Goal: Information Seeking & Learning: Learn about a topic

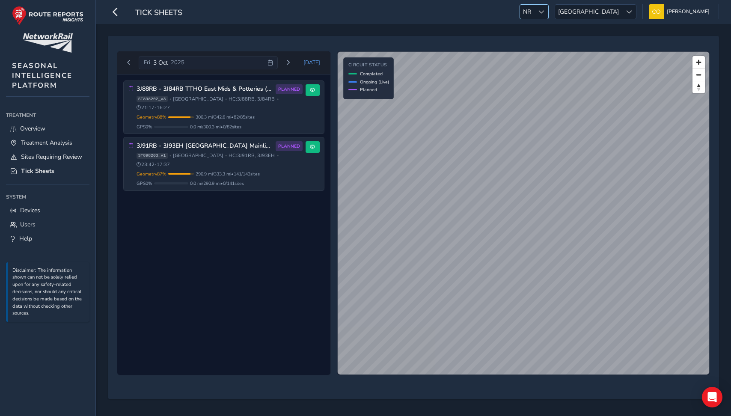
click at [545, 12] on span at bounding box center [542, 12] width 6 height 6
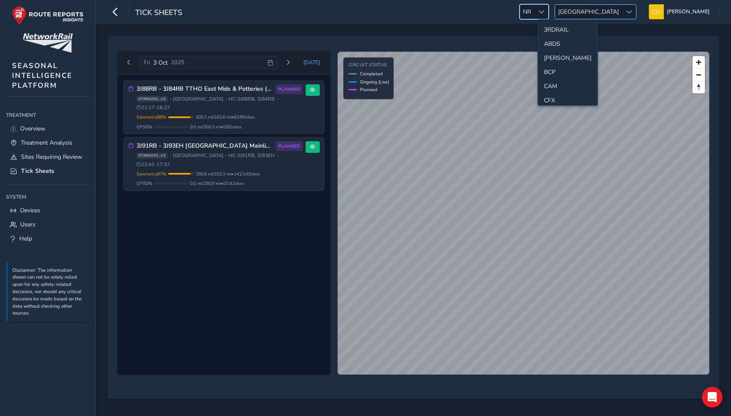
scroll to position [228, 0]
click at [580, 12] on span "[GEOGRAPHIC_DATA]" at bounding box center [588, 12] width 67 height 14
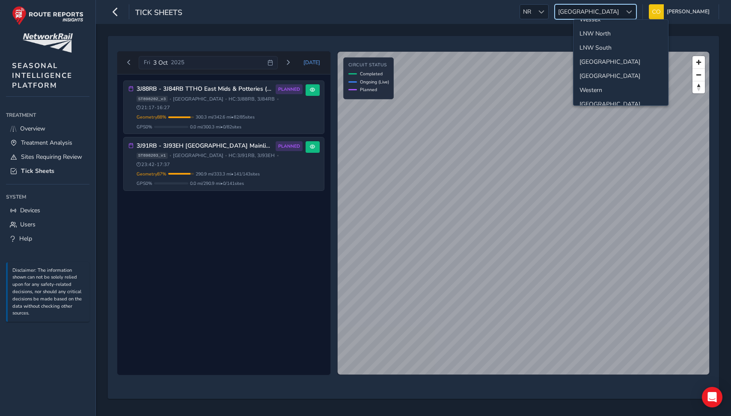
scroll to position [14, 0]
click at [604, 45] on li "LNW North" at bounding box center [621, 44] width 95 height 14
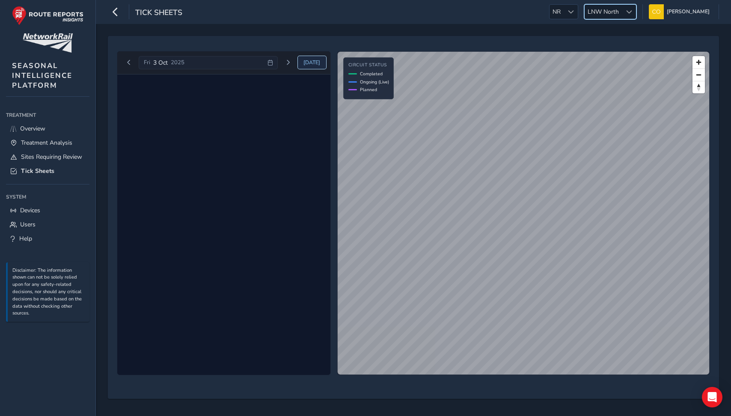
click at [313, 63] on span "Today" at bounding box center [312, 62] width 17 height 7
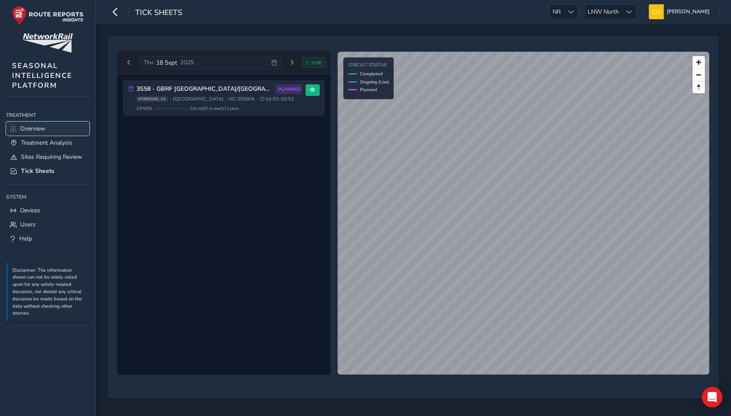
click at [42, 130] on span "Overview" at bounding box center [32, 129] width 25 height 8
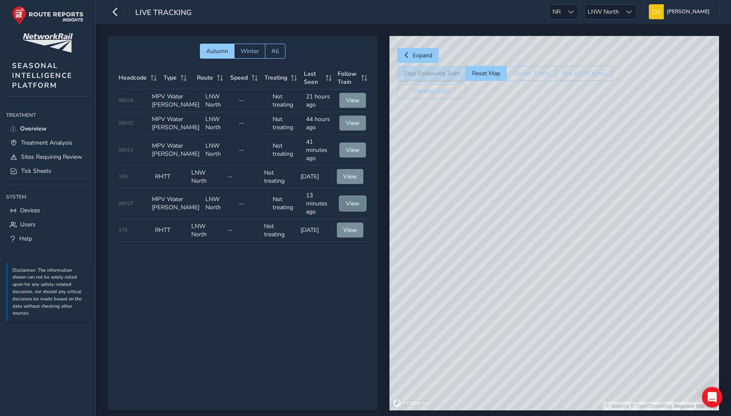
click at [347, 208] on span "View" at bounding box center [353, 204] width 14 height 8
click at [586, 12] on span "LNW North" at bounding box center [603, 12] width 37 height 14
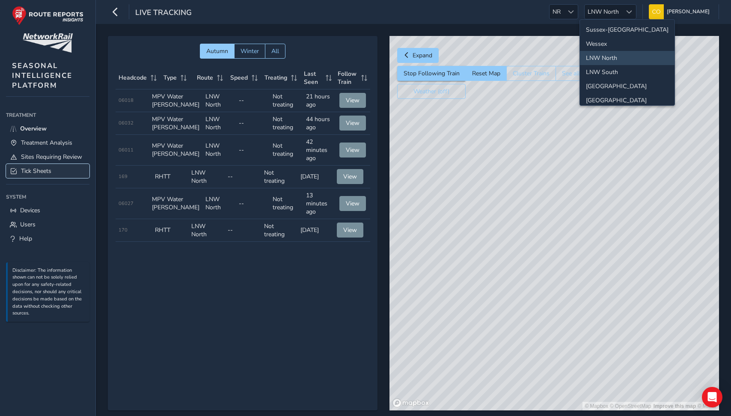
click at [47, 171] on span "Tick Sheets" at bounding box center [36, 171] width 30 height 8
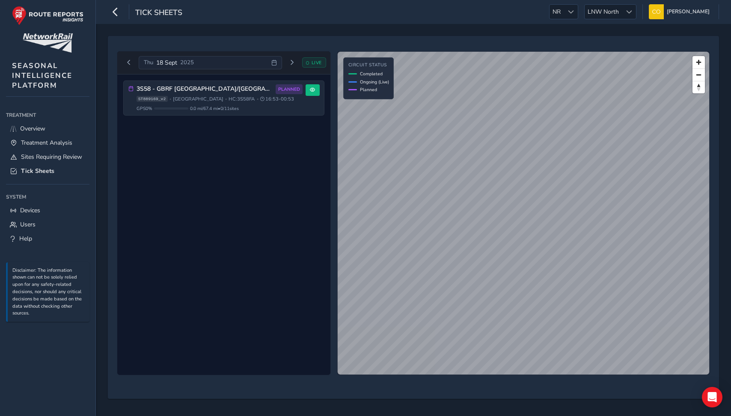
click at [207, 62] on div "Thu 18 Sept 2025" at bounding box center [210, 63] width 143 height 14
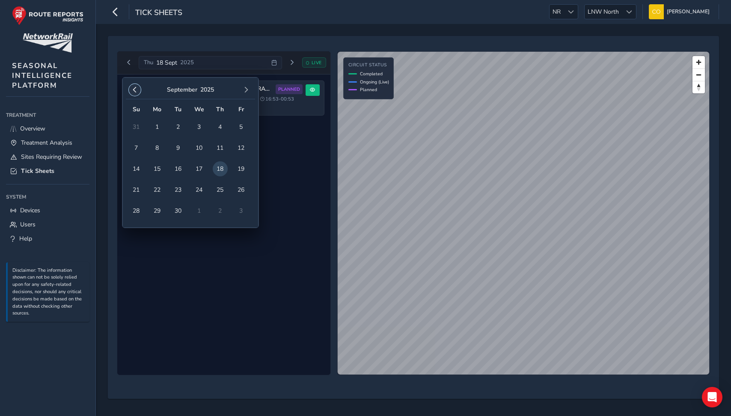
click at [134, 91] on span "button" at bounding box center [135, 90] width 6 height 6
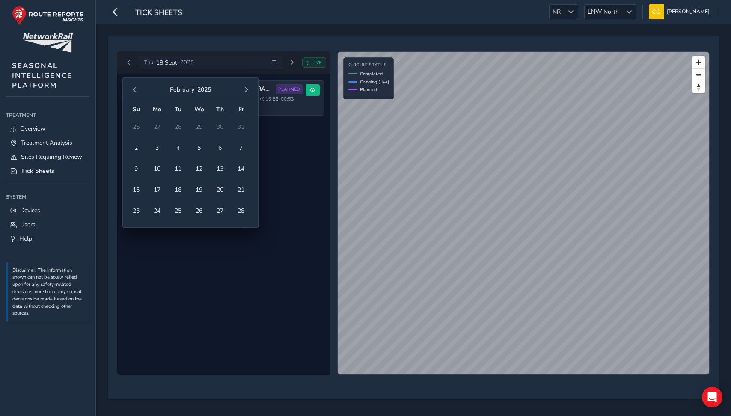
click at [134, 91] on span "button" at bounding box center [135, 90] width 6 height 6
click at [175, 165] on span "12" at bounding box center [178, 168] width 15 height 15
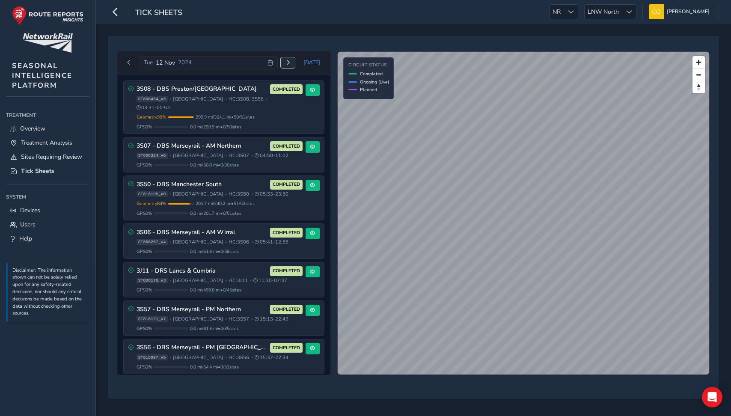
click at [291, 64] on span "Next day" at bounding box center [288, 62] width 5 height 5
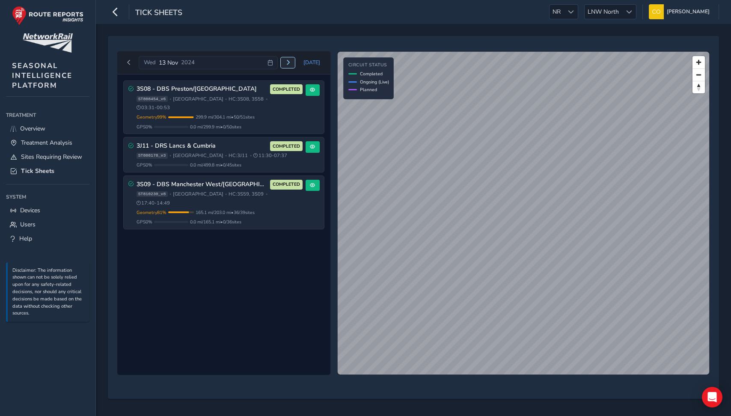
click at [291, 64] on span "Next day" at bounding box center [288, 62] width 5 height 5
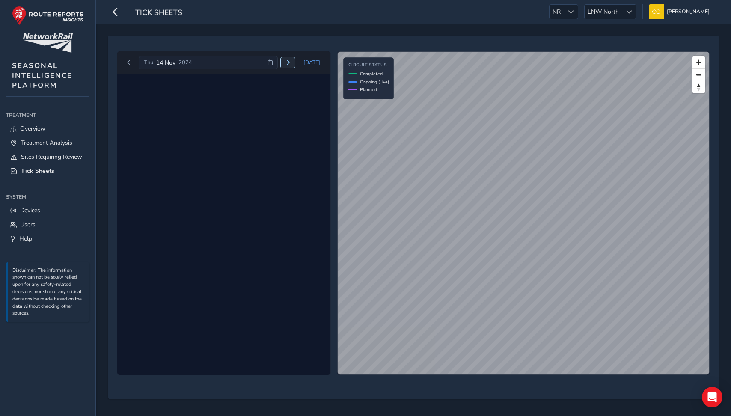
click at [291, 64] on span "Next day" at bounding box center [288, 62] width 5 height 5
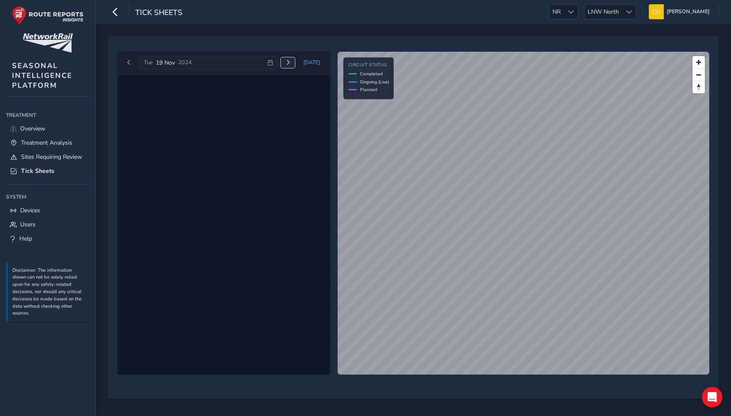
click at [291, 64] on span "Next day" at bounding box center [288, 62] width 5 height 5
click at [245, 64] on div "Thu 21 Nov 2024" at bounding box center [208, 63] width 139 height 14
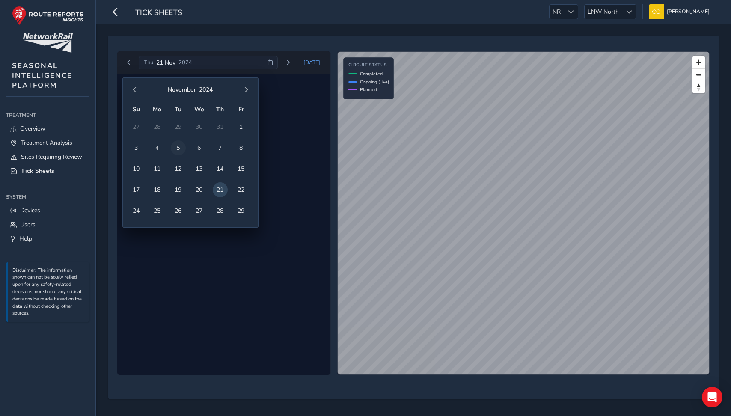
click at [176, 145] on span "5" at bounding box center [178, 147] width 15 height 15
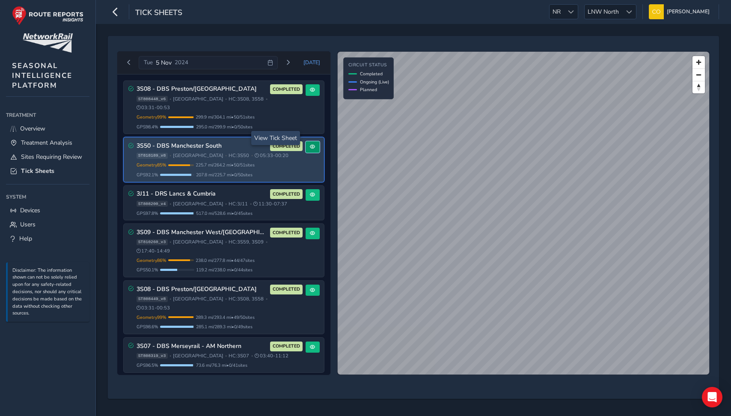
click at [311, 144] on span at bounding box center [312, 146] width 5 height 5
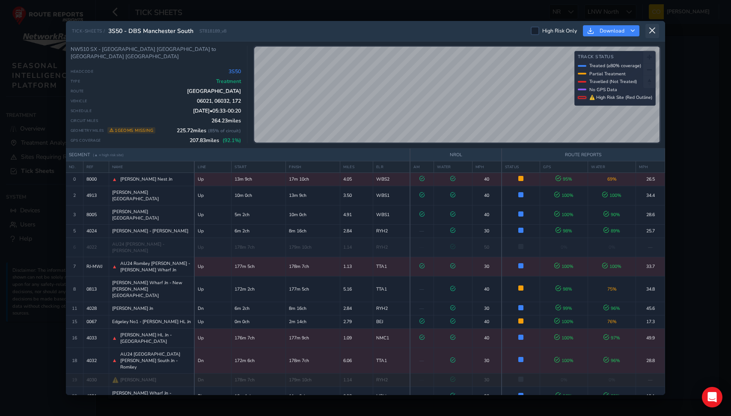
click at [654, 32] on icon at bounding box center [653, 31] width 8 height 8
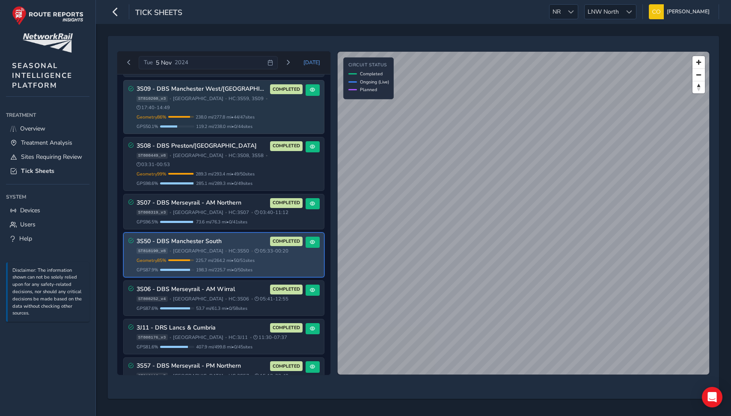
scroll to position [229, 0]
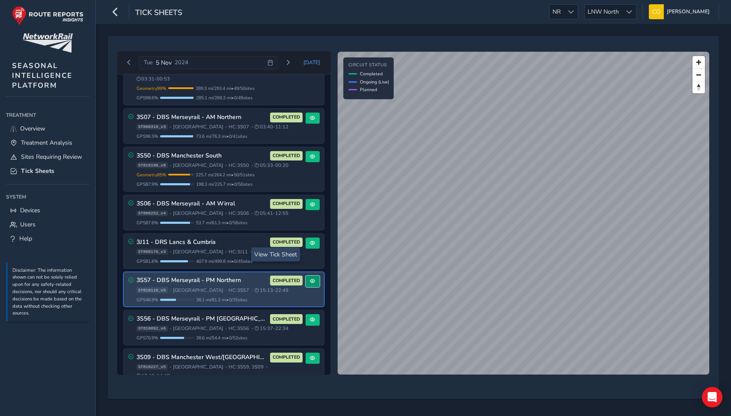
click at [310, 279] on span at bounding box center [312, 281] width 5 height 5
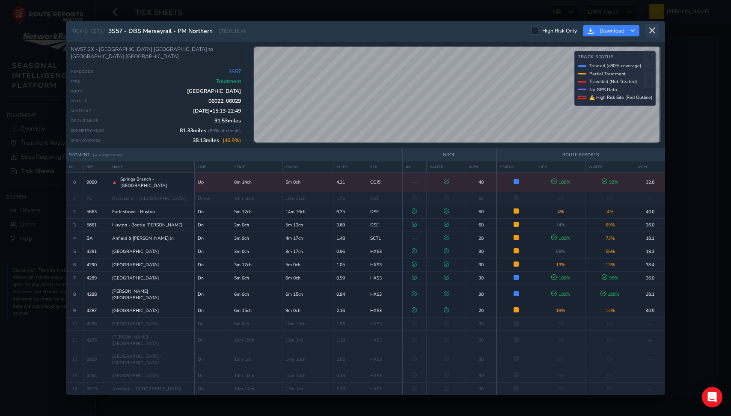
click at [656, 35] on button at bounding box center [653, 31] width 14 height 14
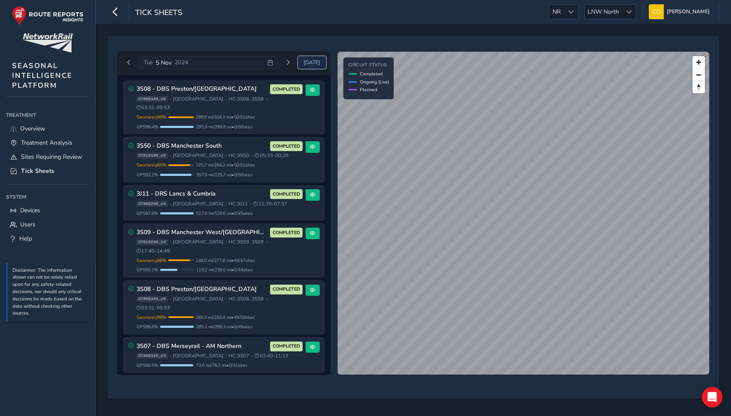
click at [307, 65] on span "Today" at bounding box center [312, 62] width 17 height 7
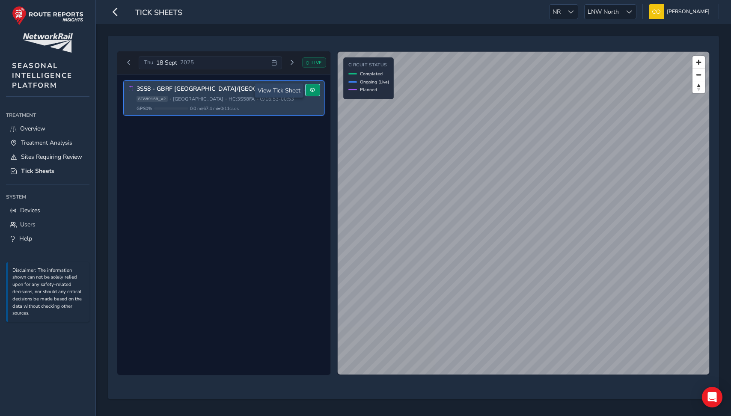
click at [315, 96] on button at bounding box center [313, 90] width 14 height 12
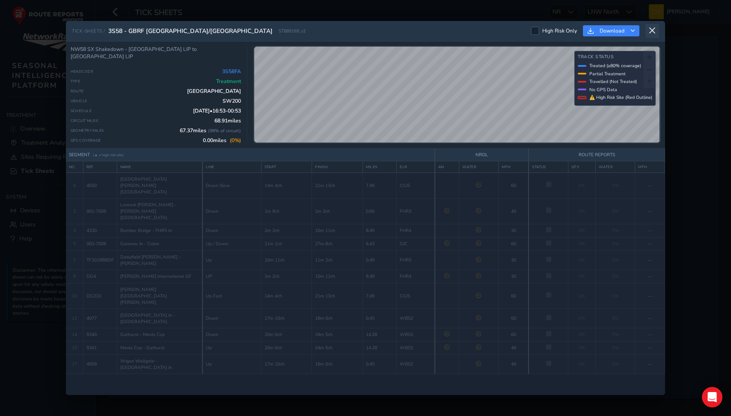
click at [654, 27] on icon at bounding box center [653, 31] width 8 height 8
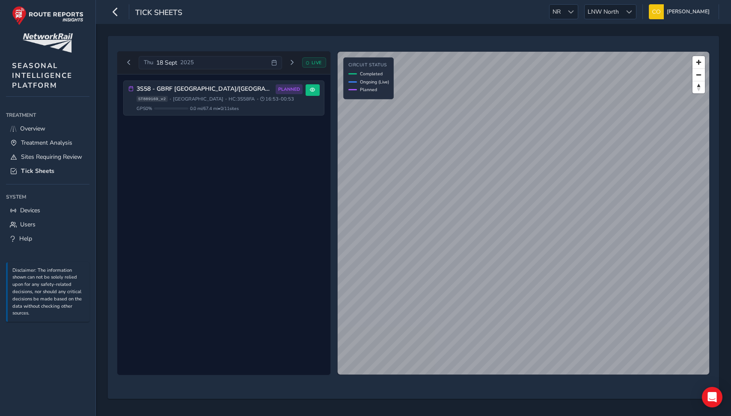
click at [268, 121] on div "3S58 - GBRF Preston/Manchester North PLANNED ST889169_v2 • North West • HC: 3S5…" at bounding box center [223, 225] width 213 height 301
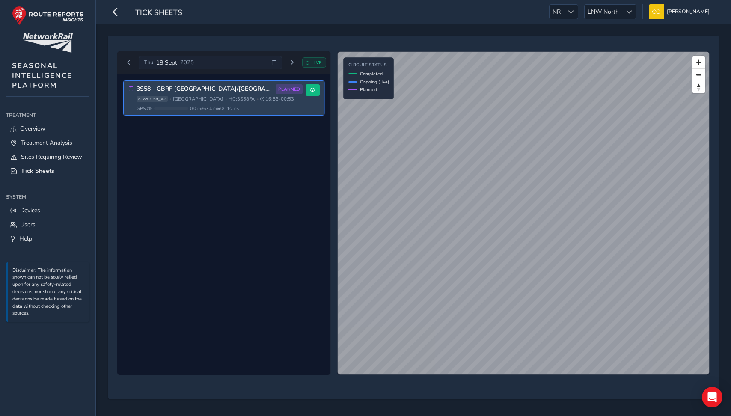
click at [79, 184] on ul "Treatment Treatment Overview Treatment Analysis Sites Requiring Review Tick She…" at bounding box center [48, 177] width 84 height 137
click at [311, 94] on button at bounding box center [313, 90] width 14 height 12
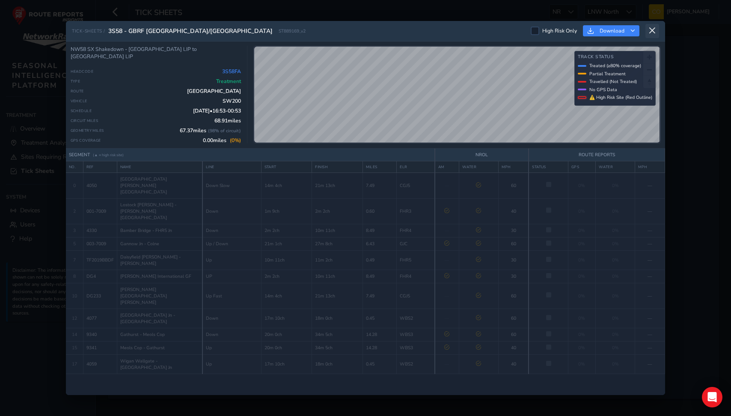
click at [654, 30] on icon at bounding box center [653, 31] width 8 height 8
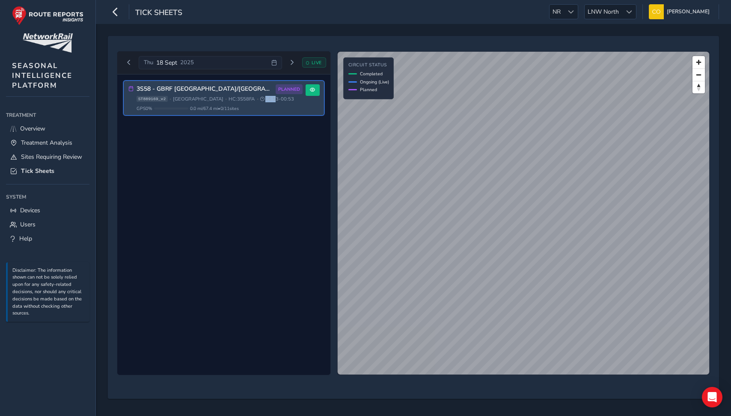
drag, startPoint x: 242, startPoint y: 99, endPoint x: 253, endPoint y: 99, distance: 10.3
click at [260, 99] on span "16:53 - 00:53" at bounding box center [277, 99] width 34 height 6
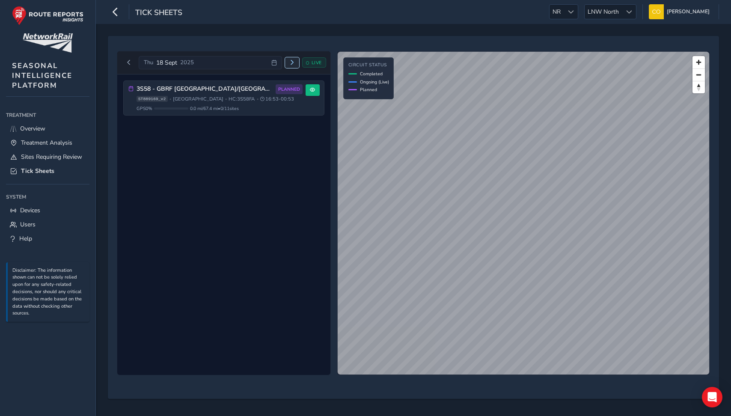
click at [292, 67] on button "Next day" at bounding box center [292, 62] width 14 height 11
click at [292, 67] on button "Next day" at bounding box center [288, 62] width 14 height 11
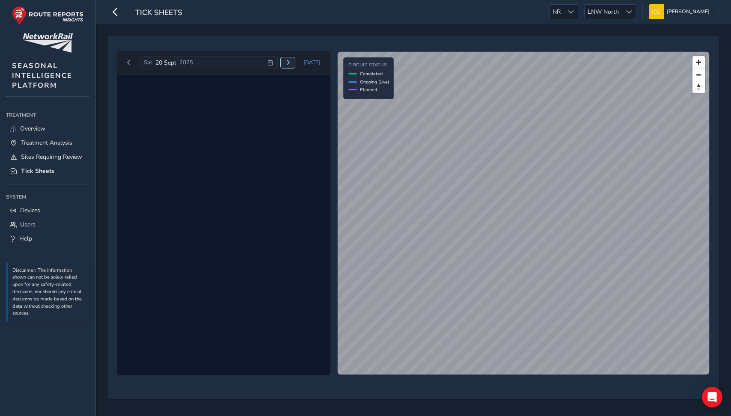
click at [292, 67] on button "Next day" at bounding box center [288, 62] width 14 height 11
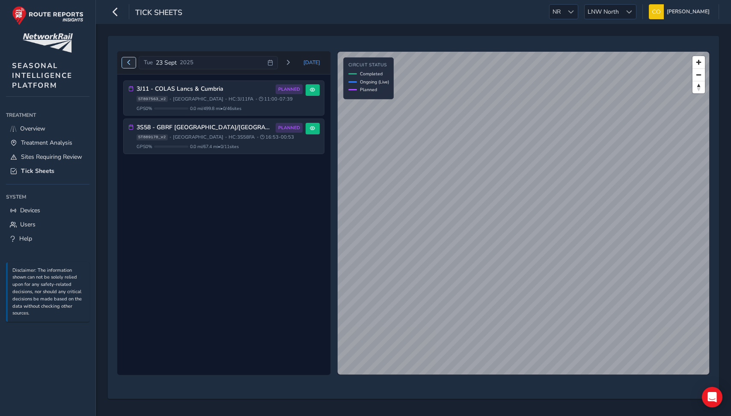
click at [131, 67] on button "Previous day" at bounding box center [129, 62] width 14 height 11
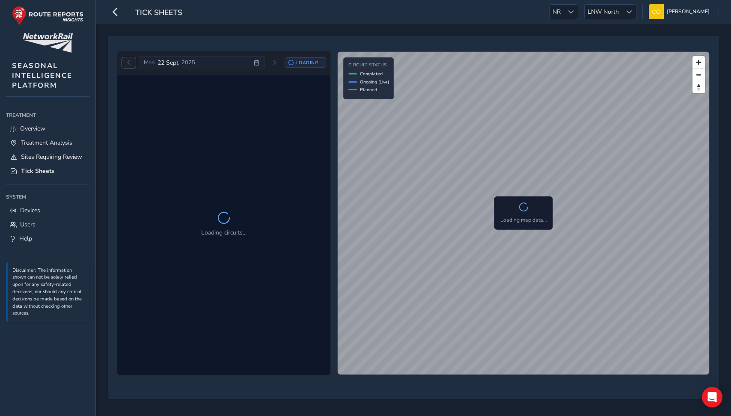
click at [131, 67] on button "Previous day" at bounding box center [129, 62] width 14 height 11
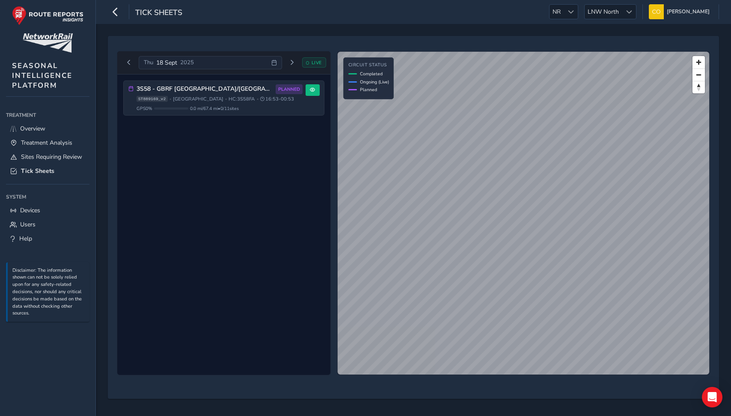
click at [218, 65] on div "Thu 18 Sept 2025" at bounding box center [210, 63] width 143 height 14
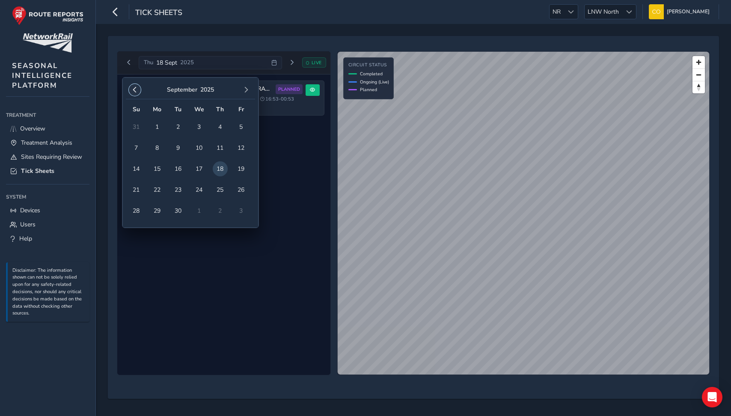
click at [133, 93] on button "button" at bounding box center [135, 90] width 12 height 12
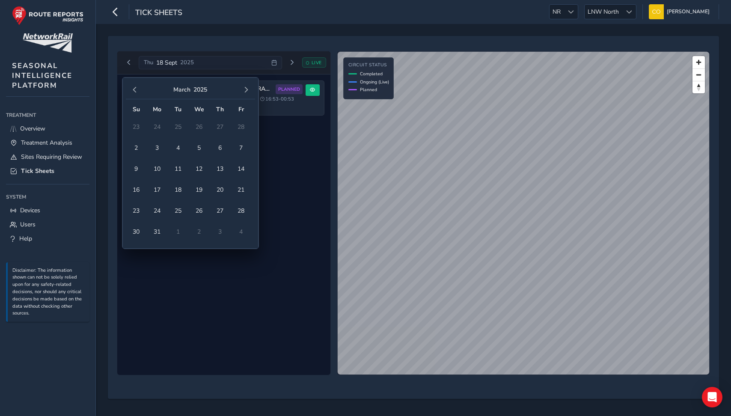
click at [133, 93] on button "button" at bounding box center [135, 90] width 12 height 12
click at [178, 149] on span "5" at bounding box center [178, 147] width 15 height 15
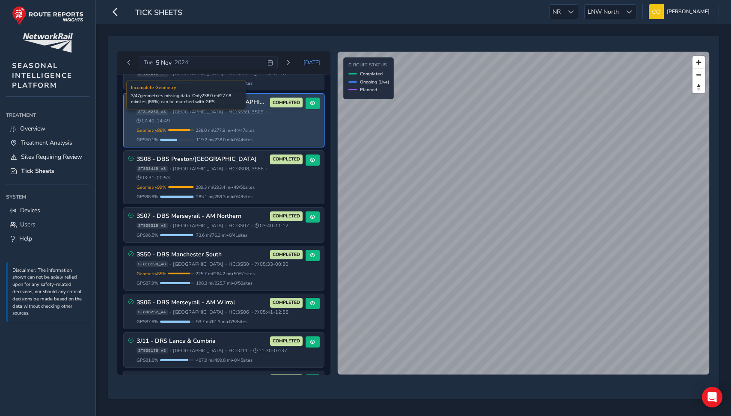
scroll to position [131, 0]
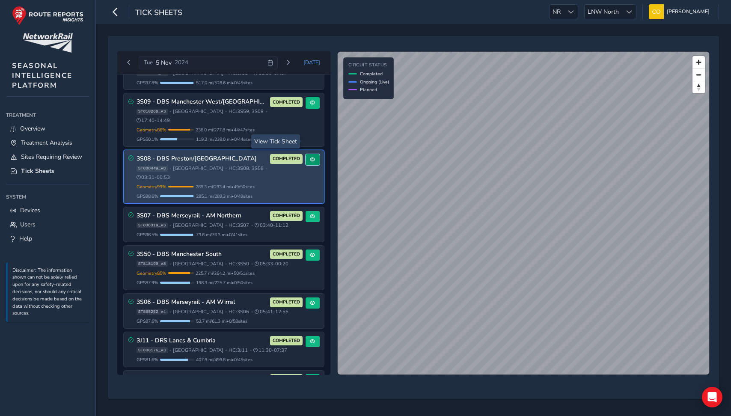
click at [310, 157] on span at bounding box center [312, 159] width 5 height 5
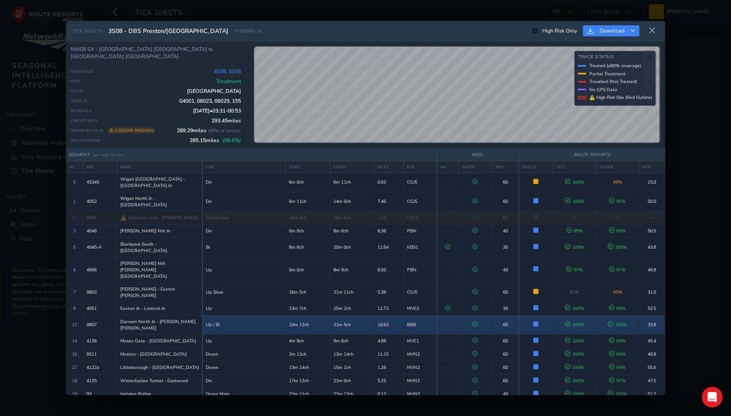
click at [493, 45] on div "NW08 SX - Wigan Springs Branch North Sidings to Wigan Springs Branch North Sidi…" at bounding box center [366, 95] width 600 height 107
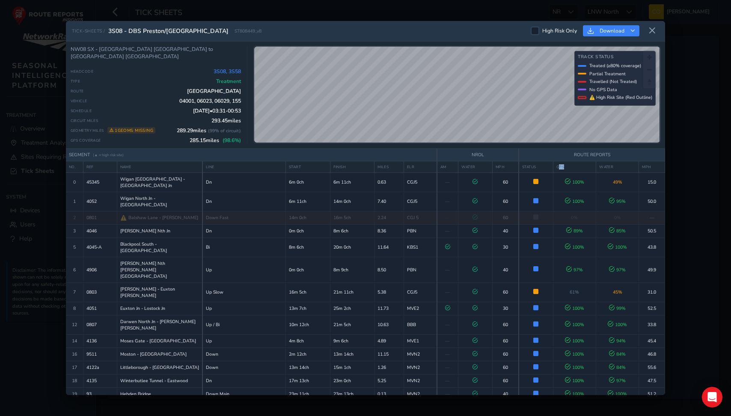
drag, startPoint x: 559, startPoint y: 167, endPoint x: 568, endPoint y: 166, distance: 9.0
click at [568, 166] on th "GPS" at bounding box center [574, 167] width 43 height 12
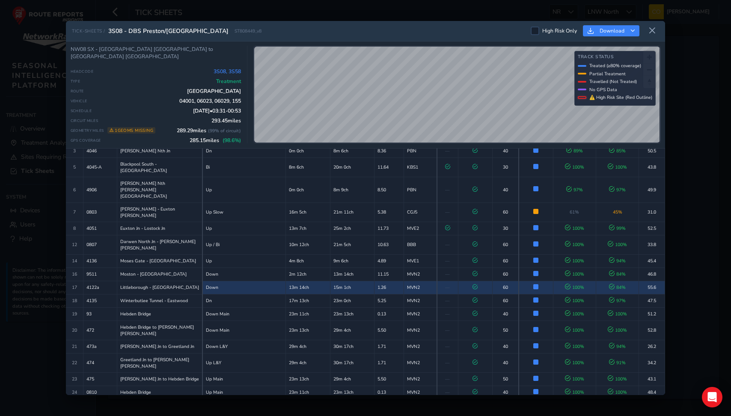
scroll to position [83, 0]
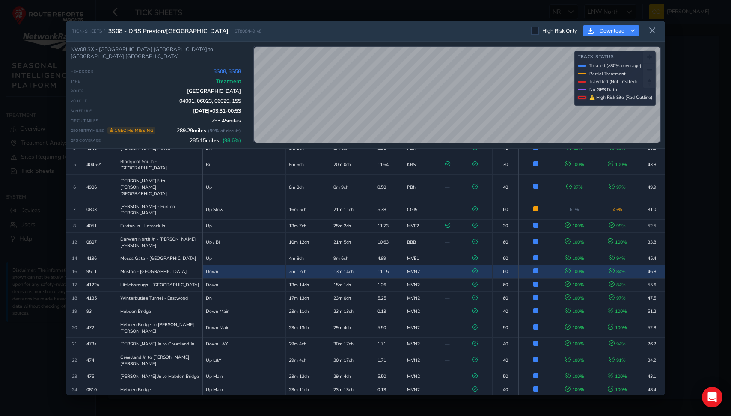
click at [623, 265] on td "84 %" at bounding box center [618, 271] width 43 height 13
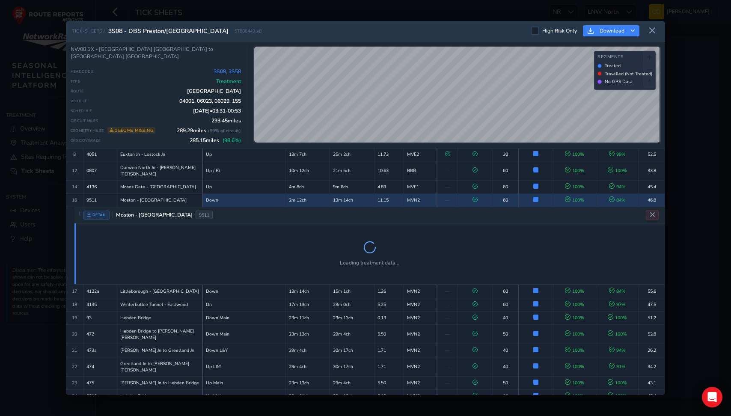
scroll to position [155, 0]
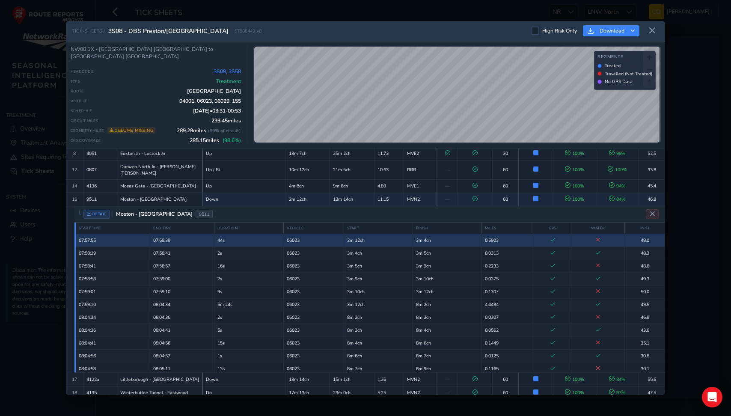
click at [580, 234] on td at bounding box center [599, 240] width 54 height 13
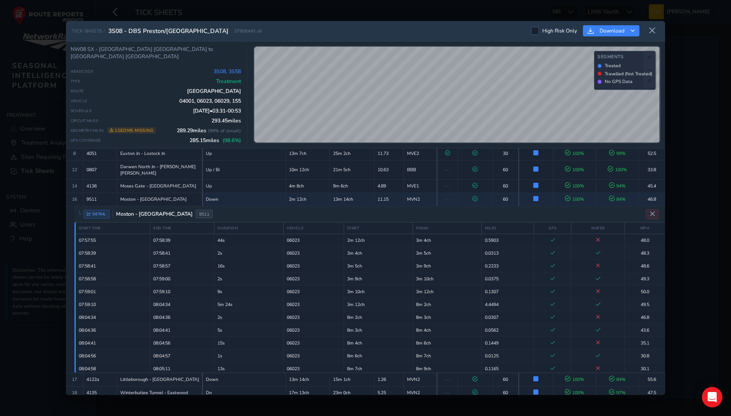
click at [481, 173] on div "TICK-SHEETS / 3S08 - DBS Preston/Manchester North ST808449_v8 High Risk Only Do…" at bounding box center [366, 208] width 600 height 375
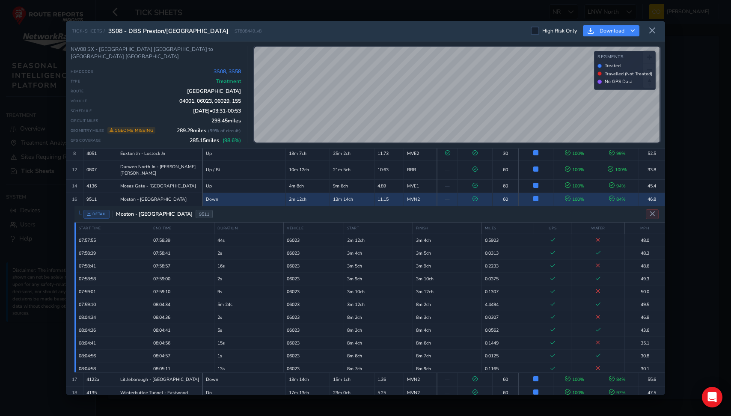
click at [445, 152] on div "TICK-SHEETS / 3S08 - DBS Preston/Manchester North ST808449_v8 High Risk Only Do…" at bounding box center [366, 208] width 600 height 375
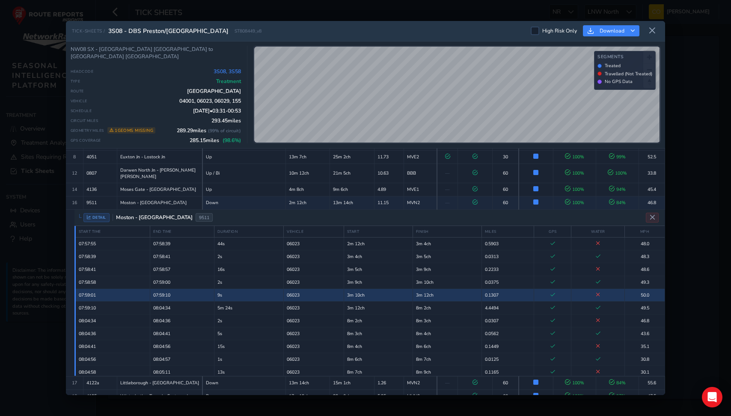
scroll to position [140, 0]
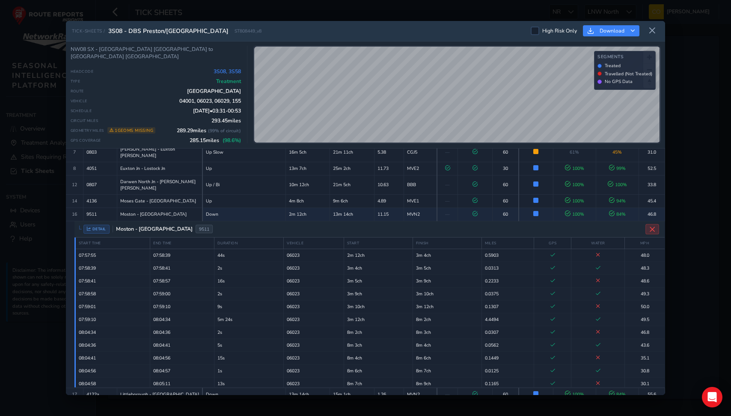
click at [654, 226] on icon "Close detail view" at bounding box center [653, 229] width 6 height 6
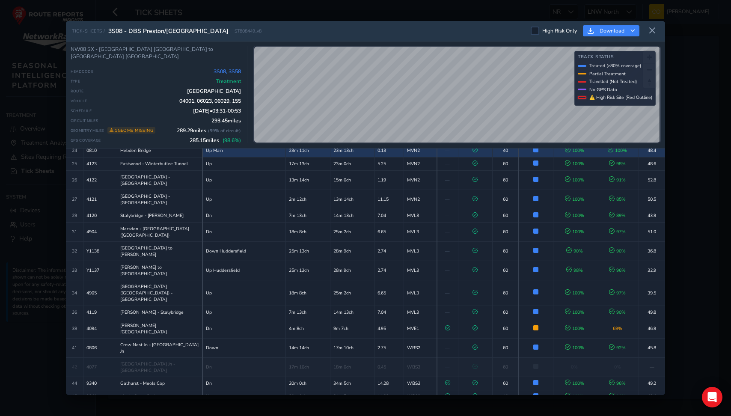
scroll to position [328, 0]
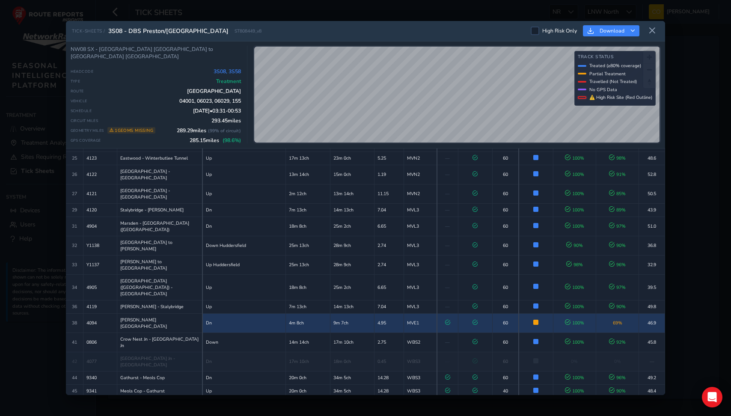
click at [513, 313] on td "60" at bounding box center [506, 322] width 26 height 19
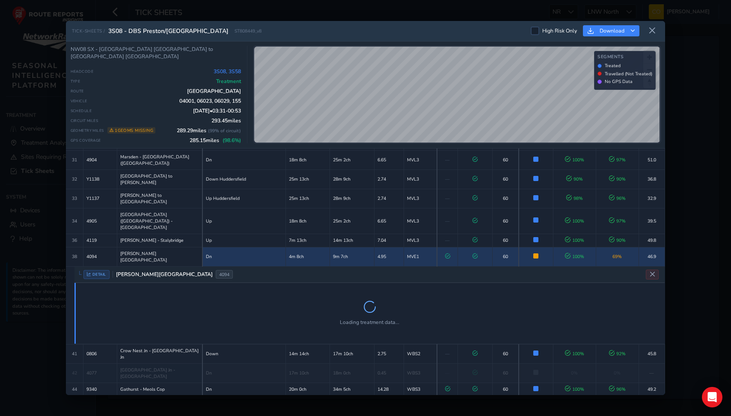
scroll to position [401, 0]
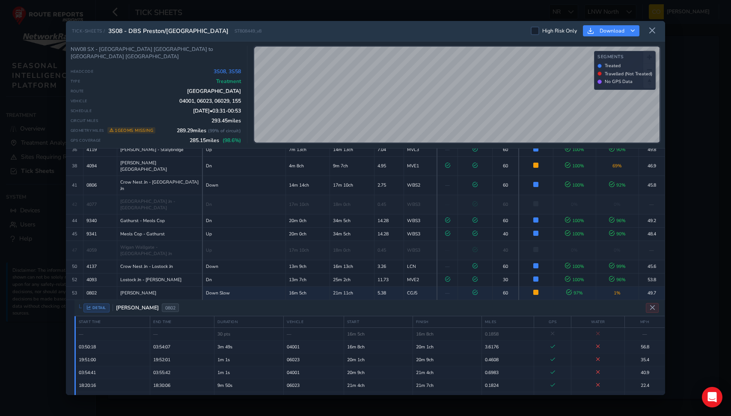
scroll to position [473, 0]
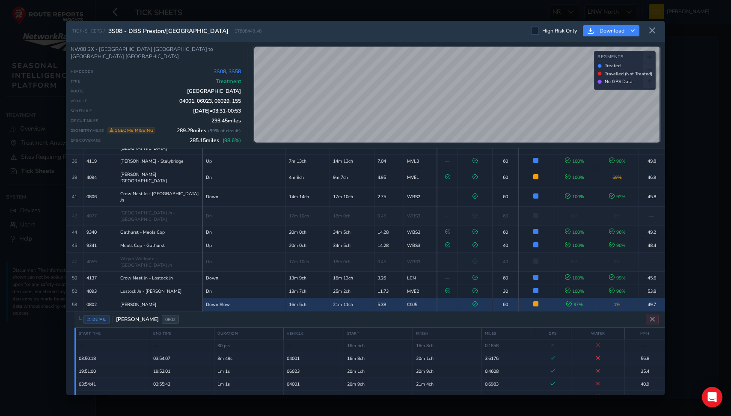
click at [527, 298] on td "Partially Treated Only 1% of track received treatment" at bounding box center [536, 304] width 34 height 13
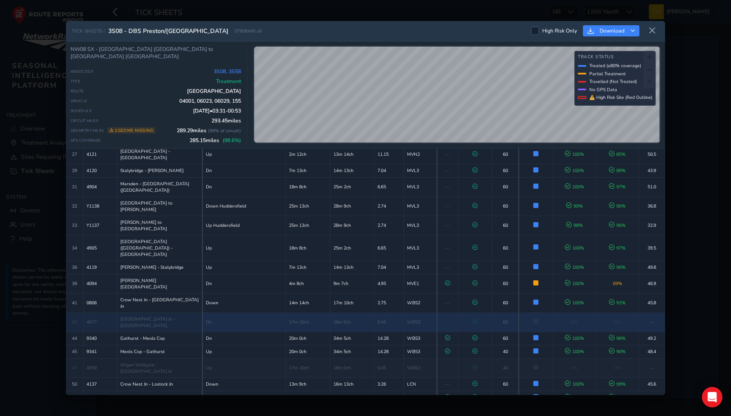
scroll to position [447, 0]
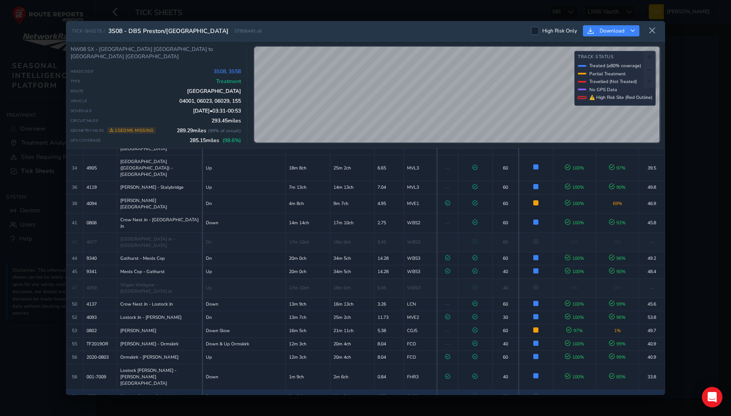
click at [444, 390] on td "—" at bounding box center [447, 396] width 21 height 13
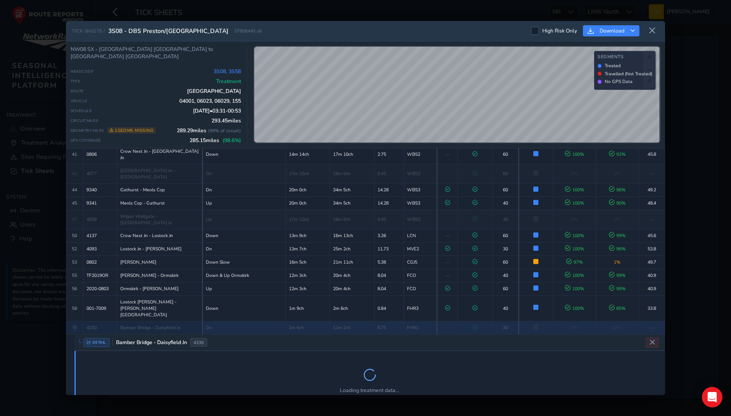
scroll to position [525, 0]
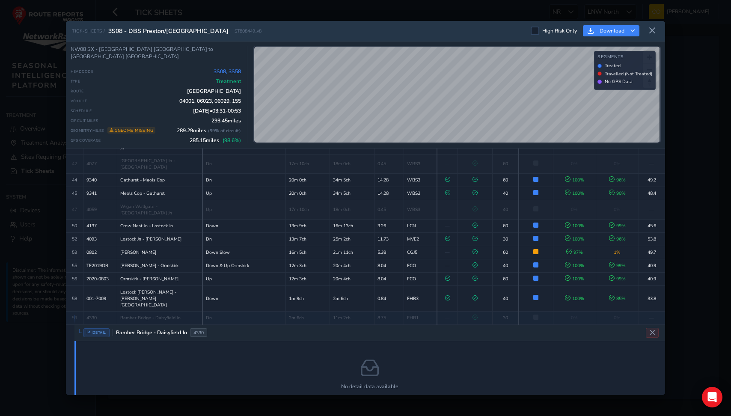
click at [453, 38] on div "TICK-SHEETS / 3S08 - DBS Preston/Manchester North ST808449_v8 High Risk Only Do…" at bounding box center [366, 208] width 600 height 375
click at [433, 341] on div "No detail data available" at bounding box center [370, 374] width 591 height 67
click at [437, 325] on div "DETAIL Bamber Bridge - Daisyfield Jn 4330" at bounding box center [370, 333] width 591 height 16
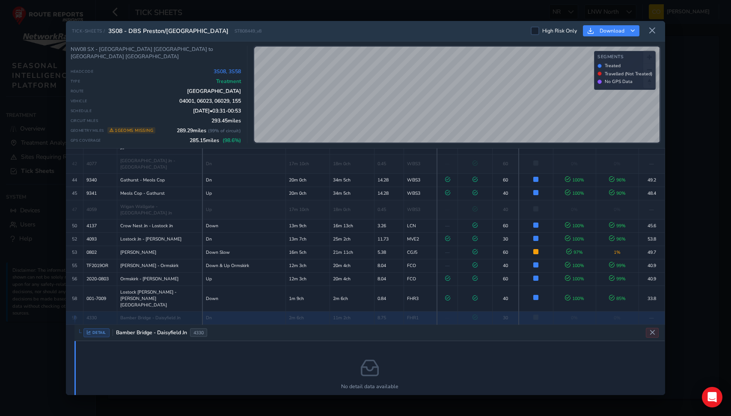
click at [411, 311] on td "FHR1" at bounding box center [420, 317] width 33 height 13
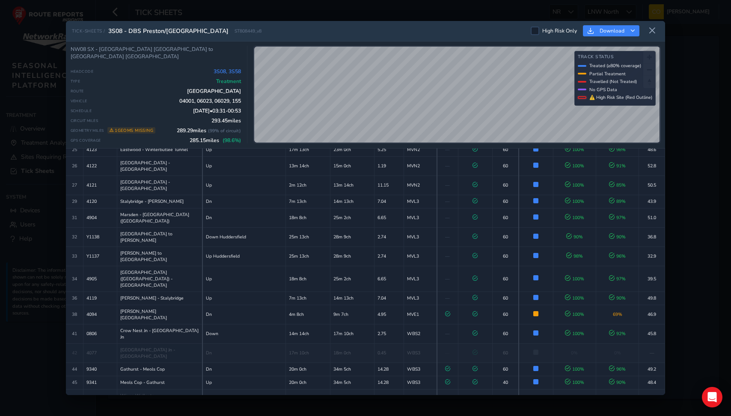
scroll to position [447, 0]
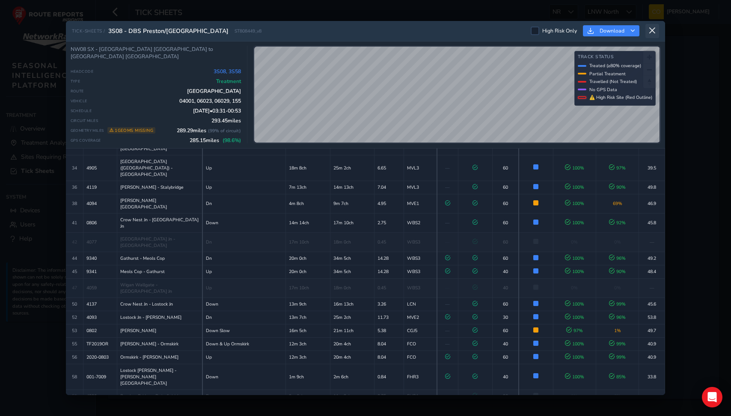
click at [656, 33] on icon at bounding box center [653, 31] width 8 height 8
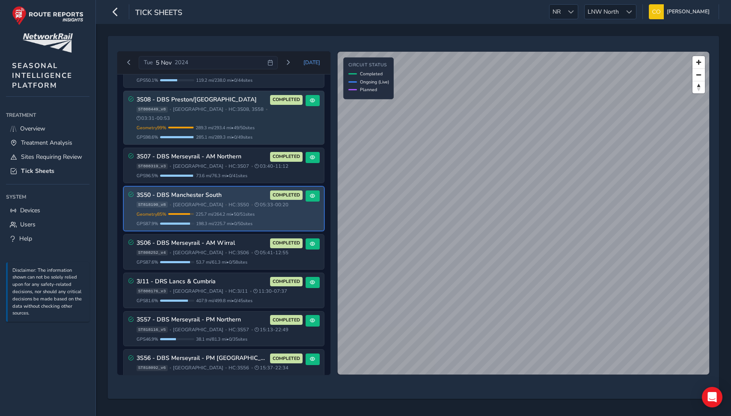
scroll to position [229, 0]
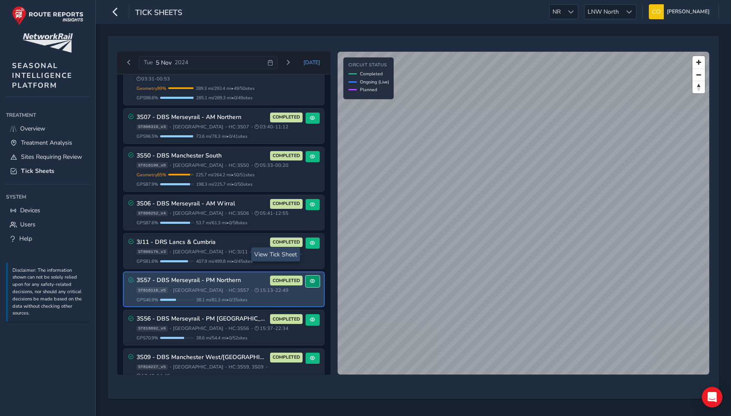
click at [310, 279] on span at bounding box center [312, 281] width 5 height 5
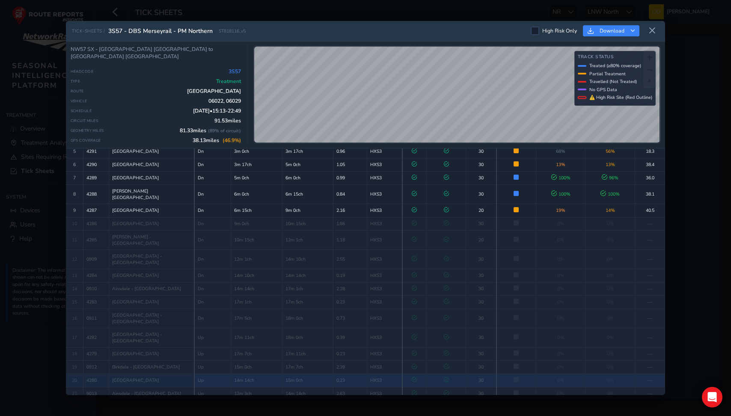
scroll to position [94, 0]
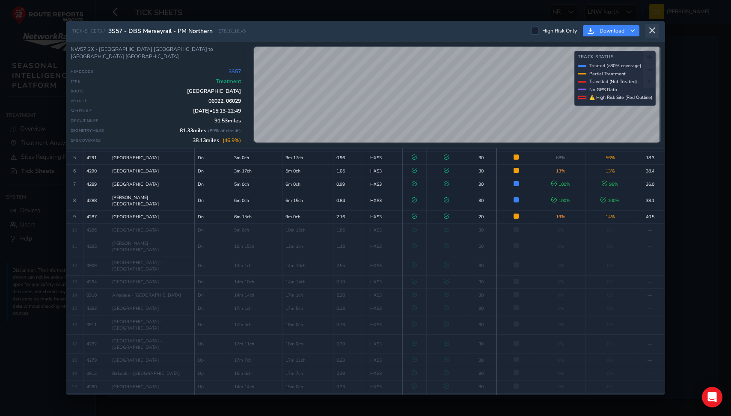
click at [655, 31] on icon at bounding box center [653, 31] width 8 height 8
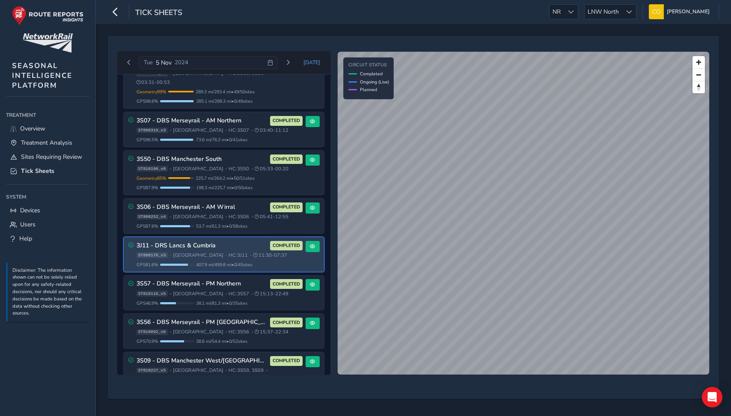
scroll to position [228, 0]
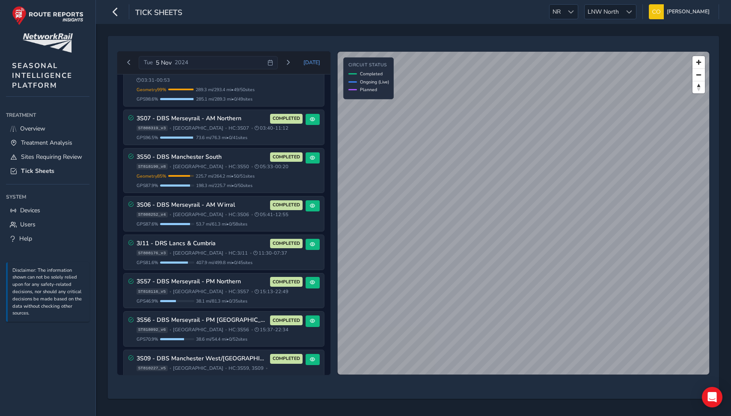
click at [25, 180] on ul "Treatment Treatment Overview Treatment Analysis Sites Requiring Review Tick She…" at bounding box center [48, 177] width 84 height 137
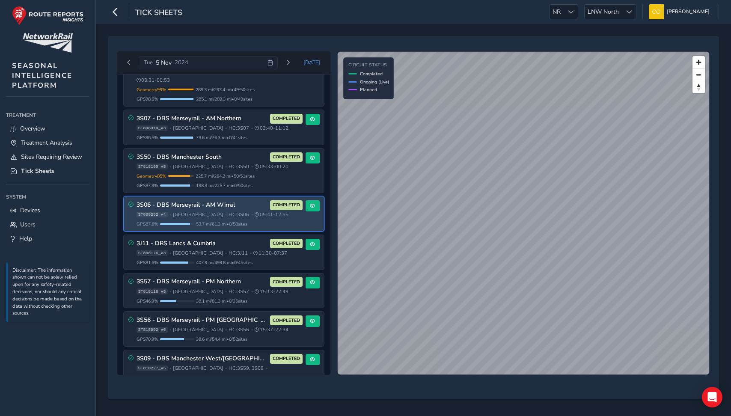
scroll to position [217, 0]
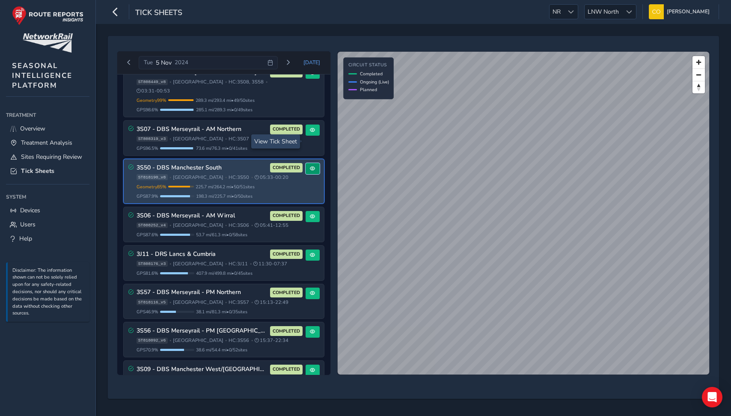
click at [313, 163] on button at bounding box center [313, 169] width 14 height 12
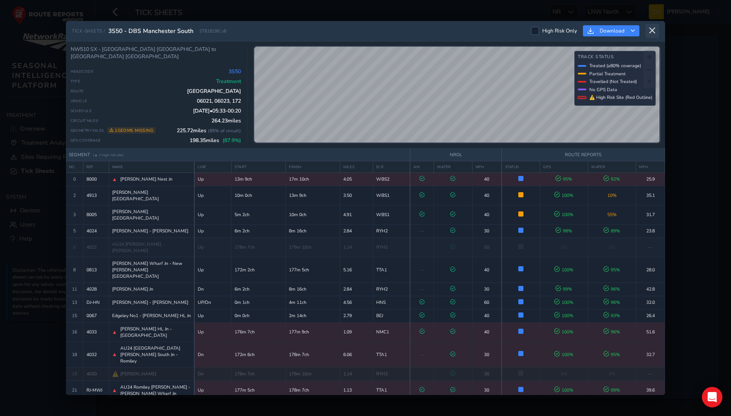
click at [652, 32] on icon at bounding box center [653, 31] width 8 height 8
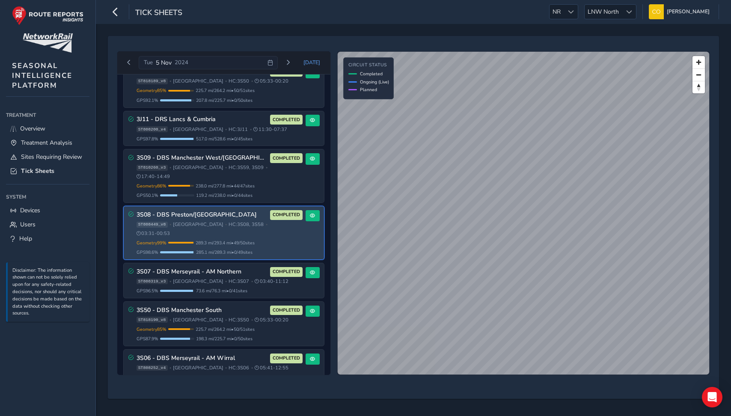
scroll to position [93, 0]
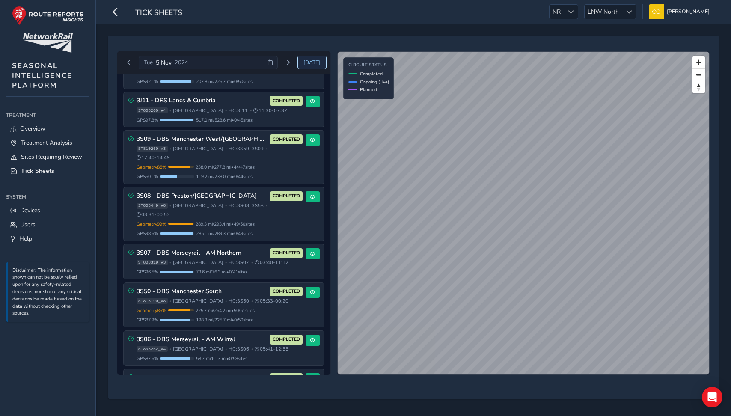
click at [309, 62] on span "Today" at bounding box center [312, 62] width 17 height 7
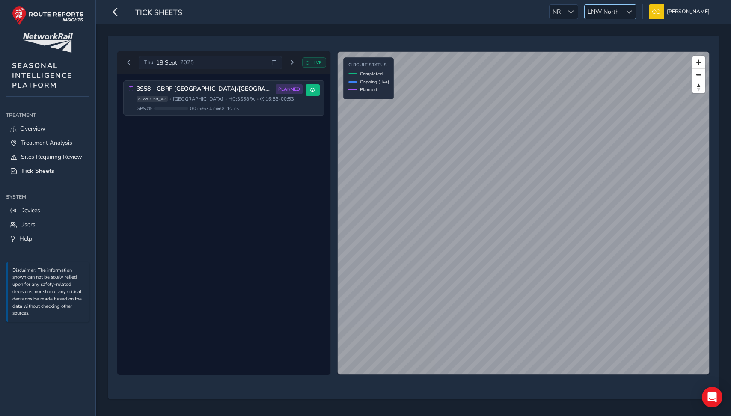
click at [614, 14] on span "LNW North" at bounding box center [603, 12] width 37 height 14
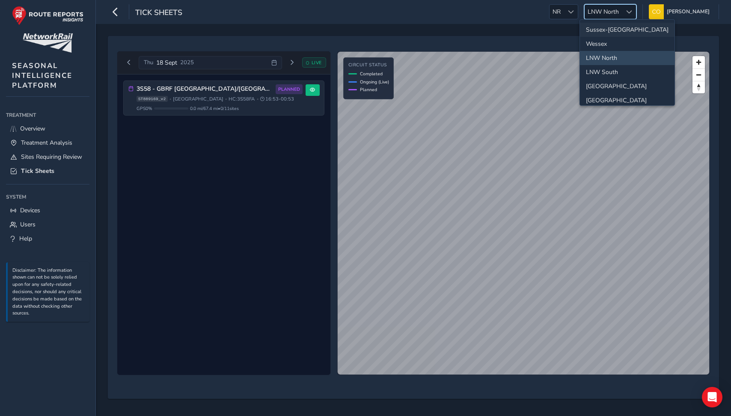
click at [612, 34] on li "Sussex-[GEOGRAPHIC_DATA]" at bounding box center [627, 30] width 95 height 14
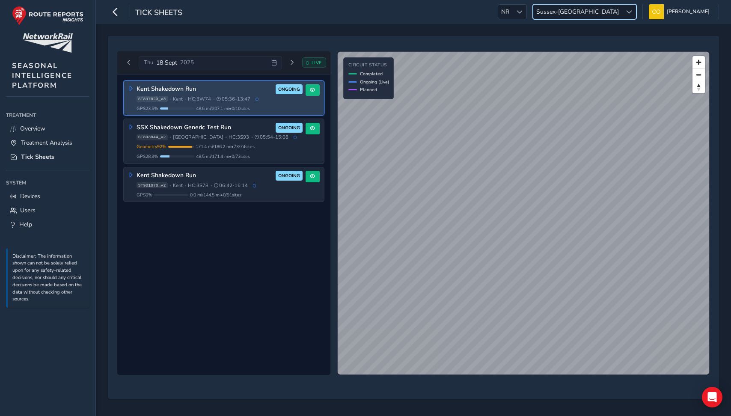
click at [230, 110] on span "48.6 mi / 207.1 mi • 0 / 10 sites" at bounding box center [223, 108] width 54 height 6
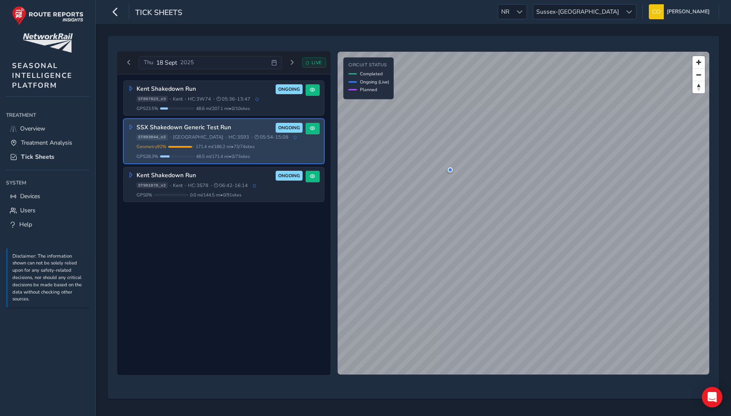
click at [451, 170] on div at bounding box center [450, 169] width 5 height 5
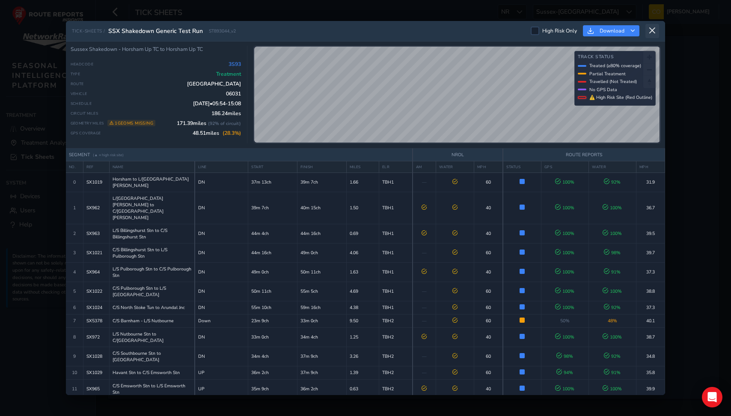
click at [657, 31] on button at bounding box center [653, 31] width 14 height 14
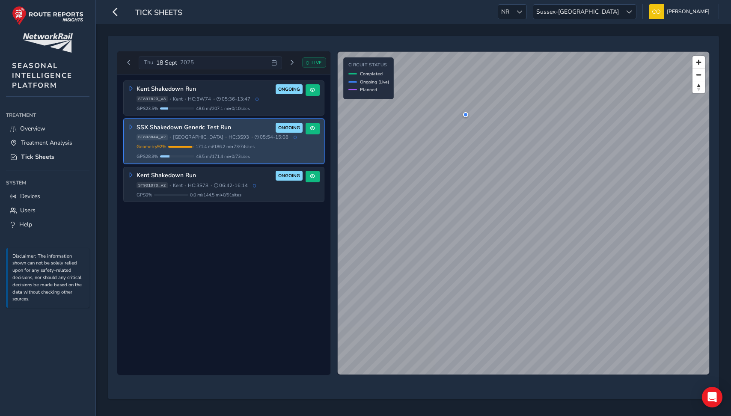
click at [467, 113] on div at bounding box center [465, 114] width 5 height 5
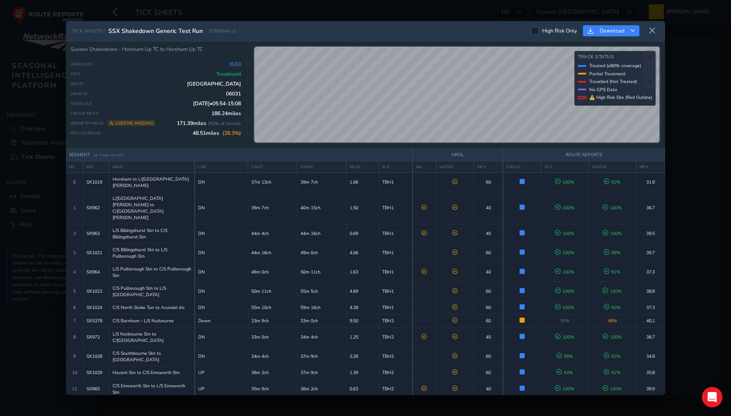
click at [650, 39] on div "TICK-SHEETS / SSX Shakedown Generic Test Run ST893044_v2 High Risk Only Download" at bounding box center [366, 31] width 600 height 21
click at [651, 34] on icon at bounding box center [653, 31] width 8 height 8
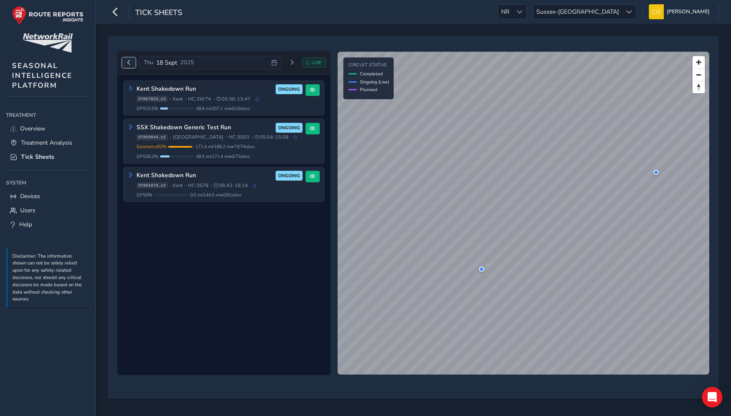
click at [131, 66] on button "Previous day" at bounding box center [129, 62] width 14 height 11
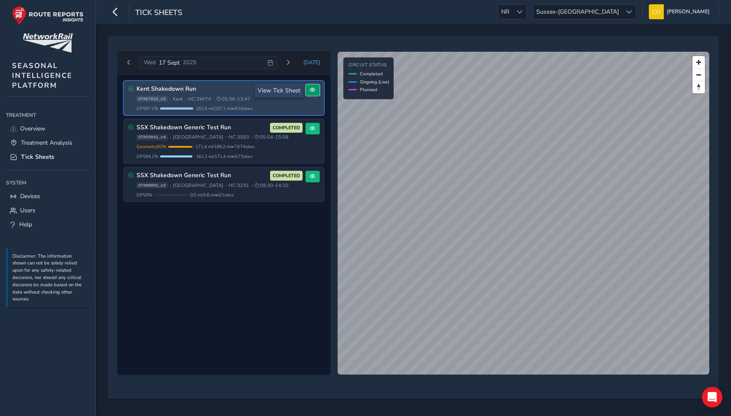
click at [310, 91] on span at bounding box center [312, 89] width 5 height 5
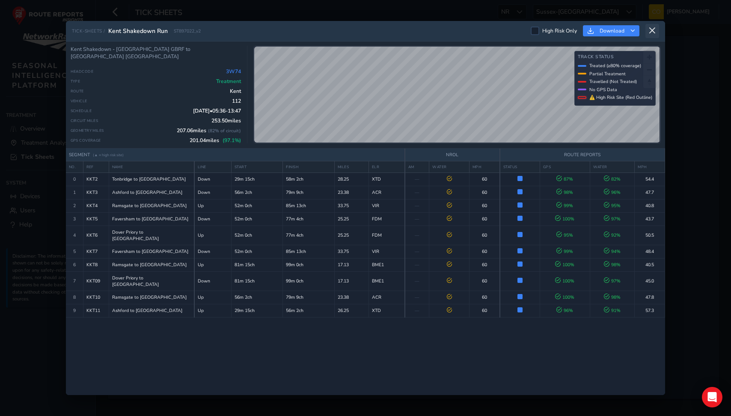
click at [653, 31] on icon at bounding box center [653, 31] width 8 height 8
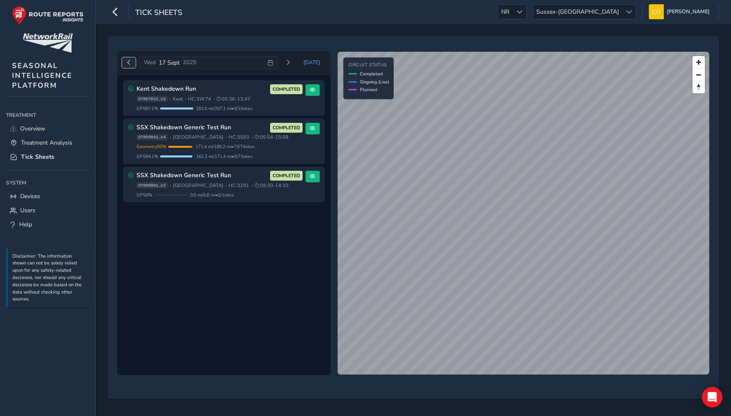
click at [128, 65] on span "Previous day" at bounding box center [128, 62] width 5 height 5
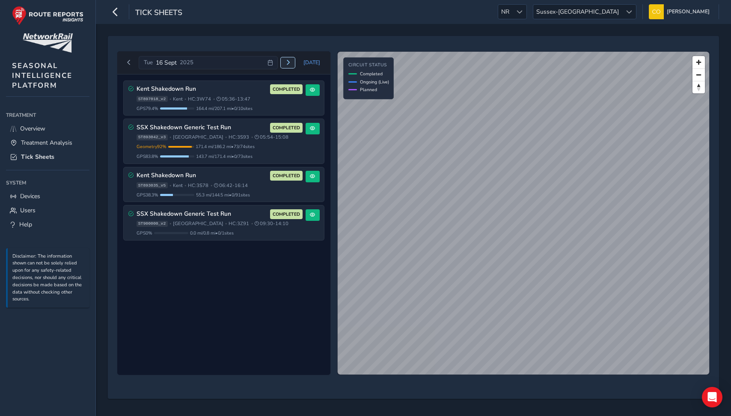
click at [288, 63] on span "Next day" at bounding box center [288, 62] width 5 height 5
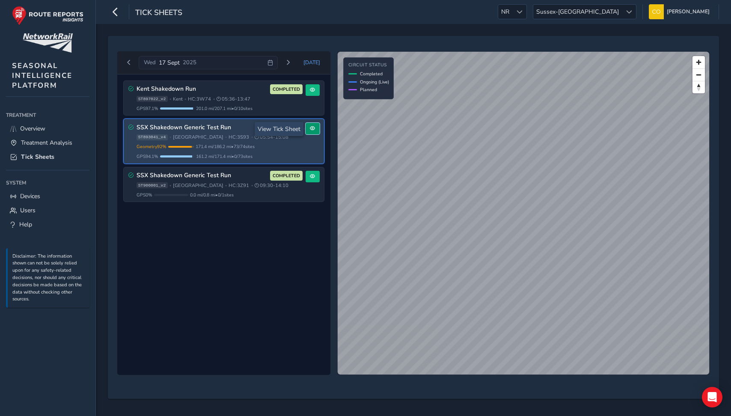
click at [313, 132] on button at bounding box center [313, 129] width 14 height 12
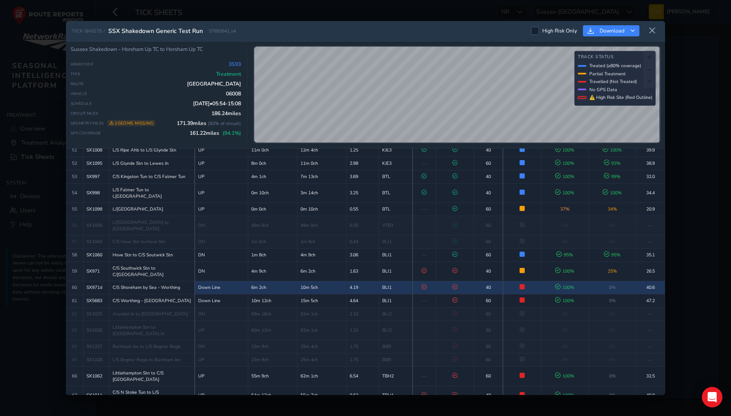
scroll to position [940, 0]
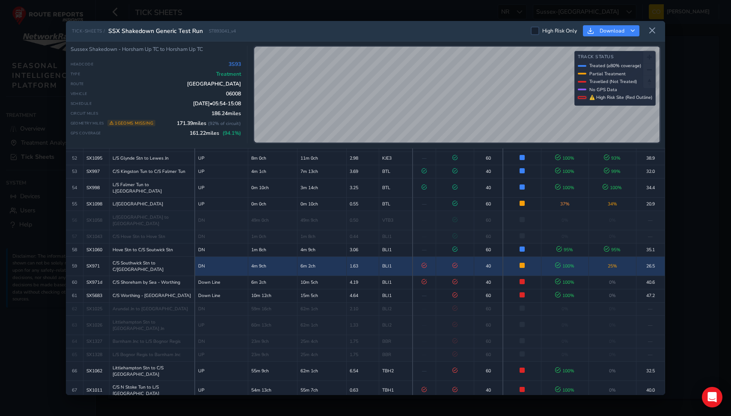
click at [603, 257] on td "25 %" at bounding box center [613, 266] width 48 height 19
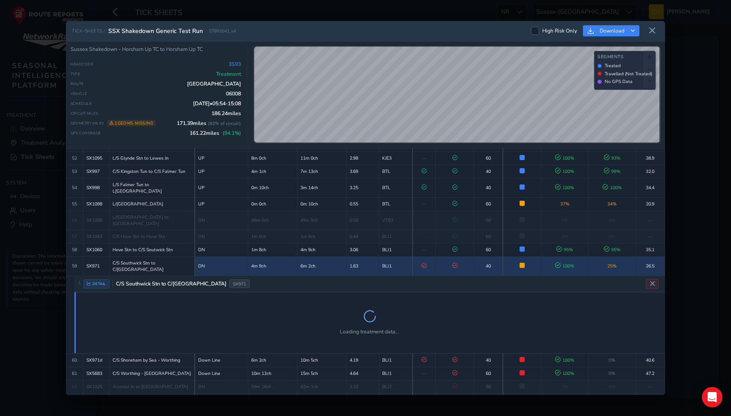
scroll to position [966, 0]
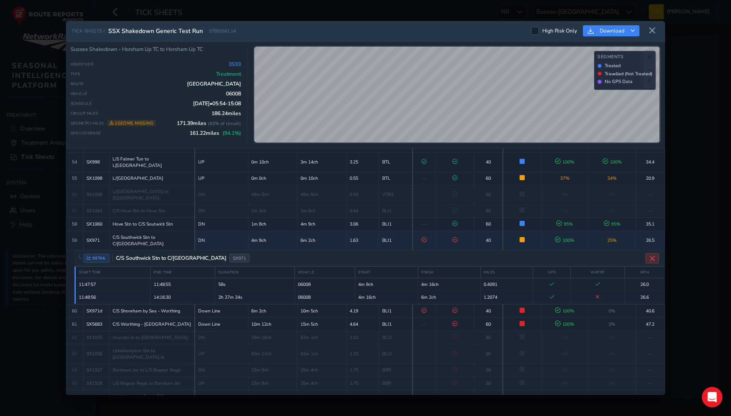
click at [655, 255] on icon "Close detail view" at bounding box center [653, 258] width 6 height 6
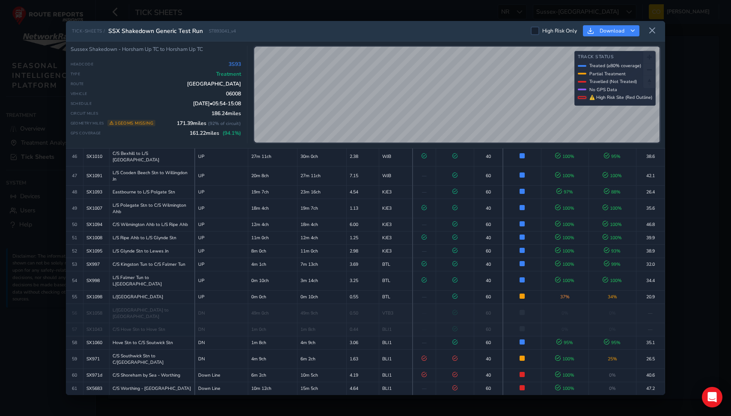
scroll to position [952, 0]
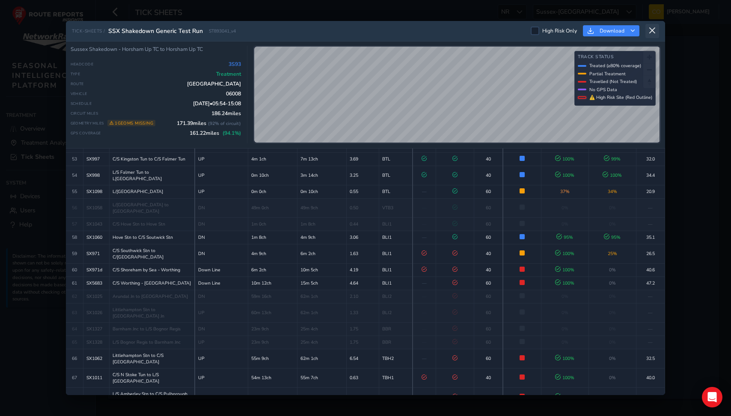
click at [649, 26] on button at bounding box center [653, 31] width 14 height 14
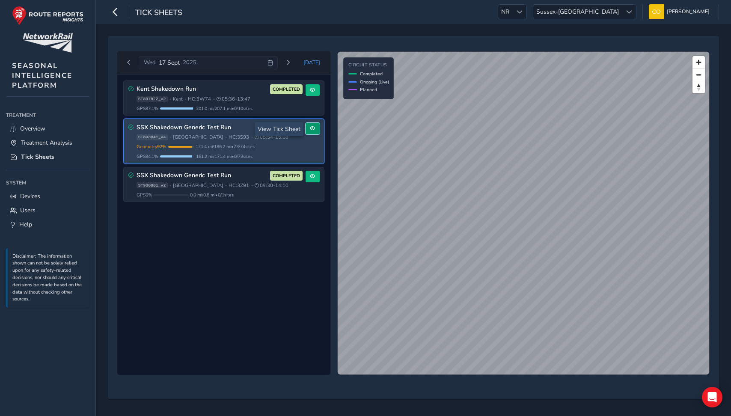
click at [310, 128] on span at bounding box center [312, 128] width 5 height 5
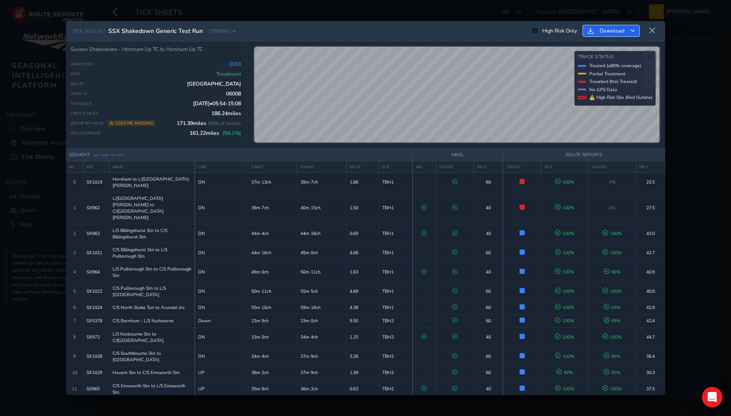
click at [633, 31] on icon "Download" at bounding box center [633, 31] width 5 height 5
click at [617, 66] on span "Download as Excel" at bounding box center [625, 68] width 51 height 6
click at [653, 31] on icon at bounding box center [653, 31] width 8 height 8
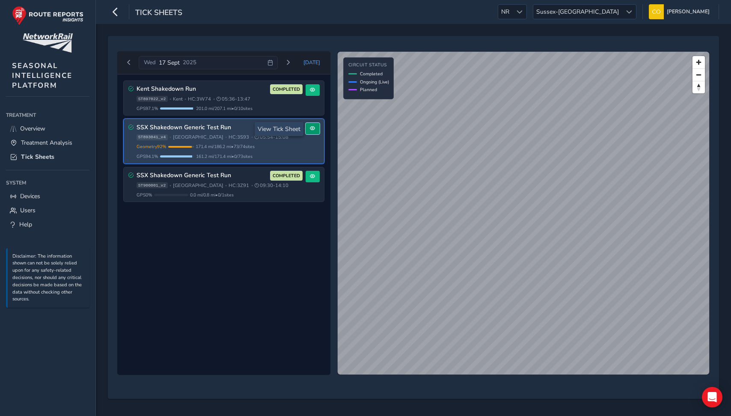
click at [313, 128] on span at bounding box center [312, 128] width 5 height 5
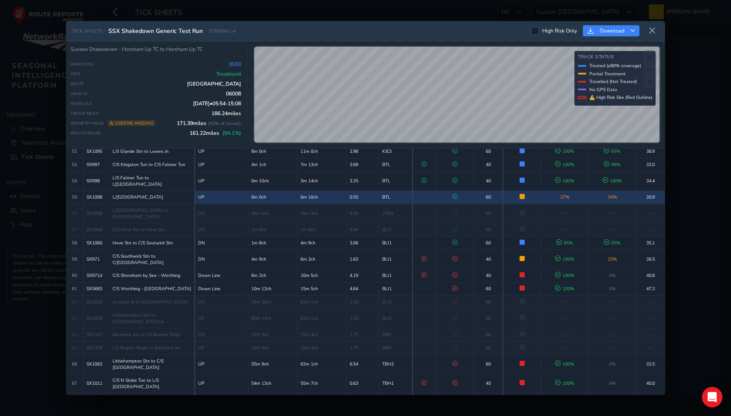
scroll to position [952, 0]
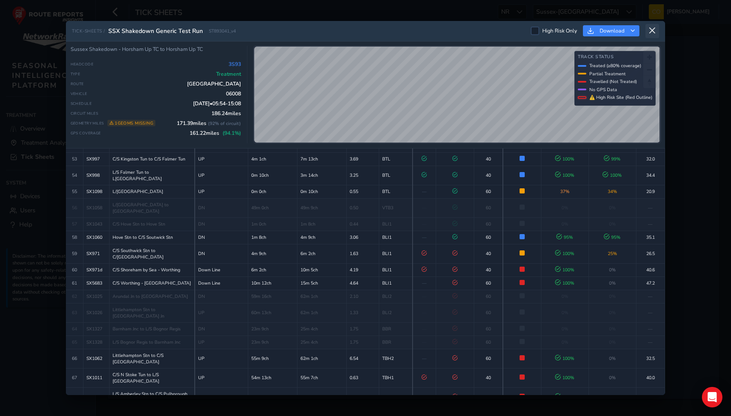
click at [649, 35] on button at bounding box center [653, 31] width 14 height 14
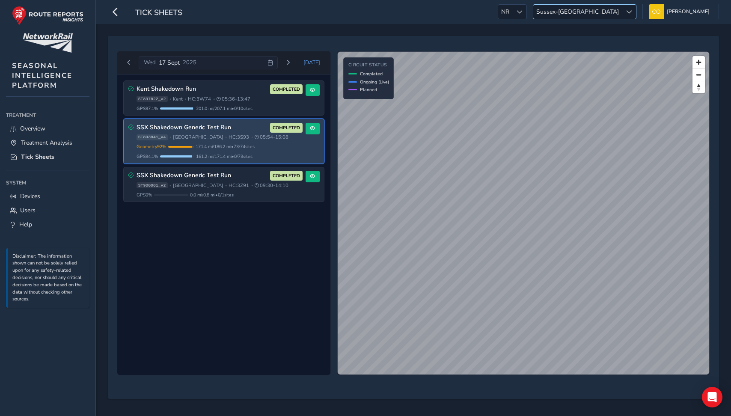
click at [622, 17] on div at bounding box center [629, 12] width 14 height 14
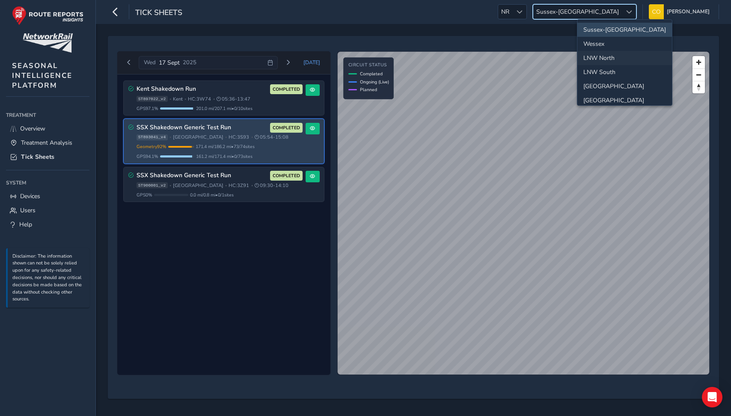
click at [623, 63] on li "LNW North" at bounding box center [625, 58] width 95 height 14
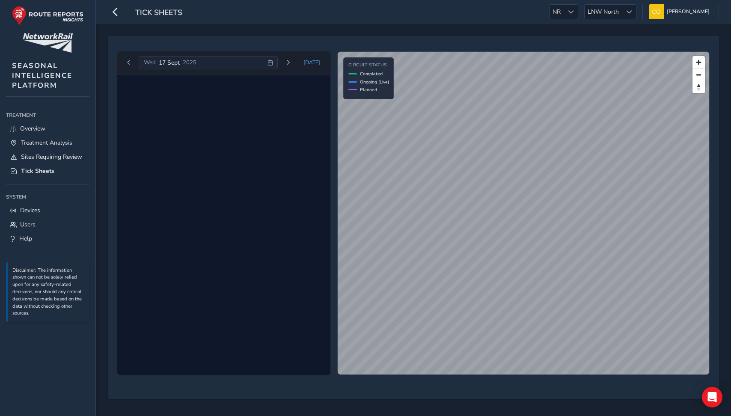
click at [212, 61] on div "Wed 17 Sept 2025" at bounding box center [208, 63] width 139 height 14
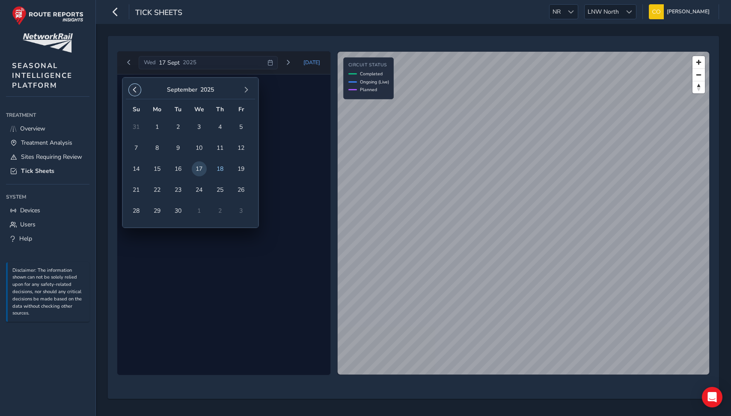
click at [137, 91] on span "button" at bounding box center [135, 90] width 6 height 6
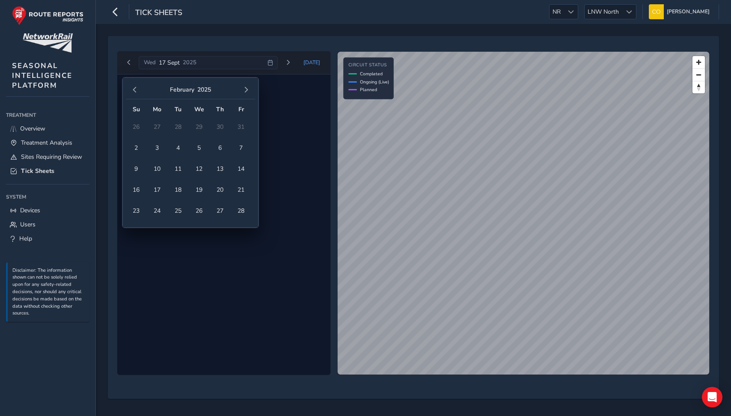
click at [137, 91] on span "button" at bounding box center [135, 90] width 6 height 6
click at [175, 150] on span "5" at bounding box center [178, 147] width 15 height 15
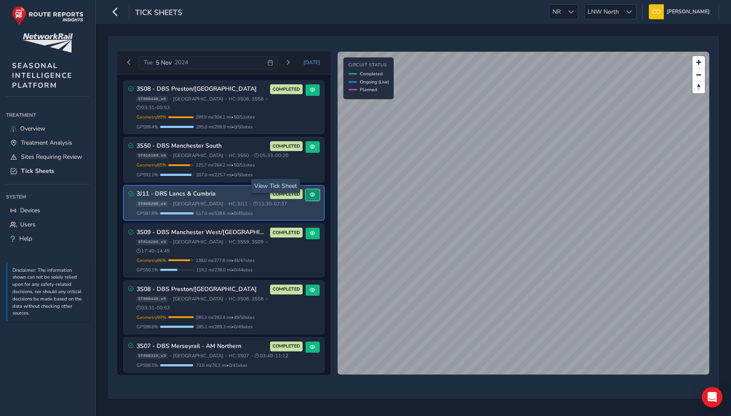
click at [306, 189] on button at bounding box center [313, 195] width 14 height 12
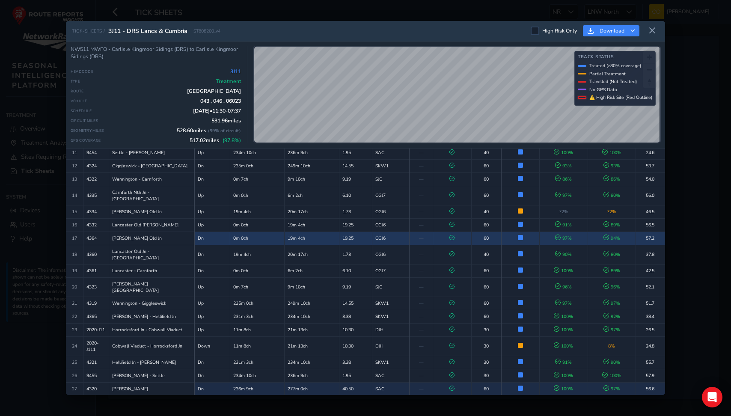
scroll to position [203, 0]
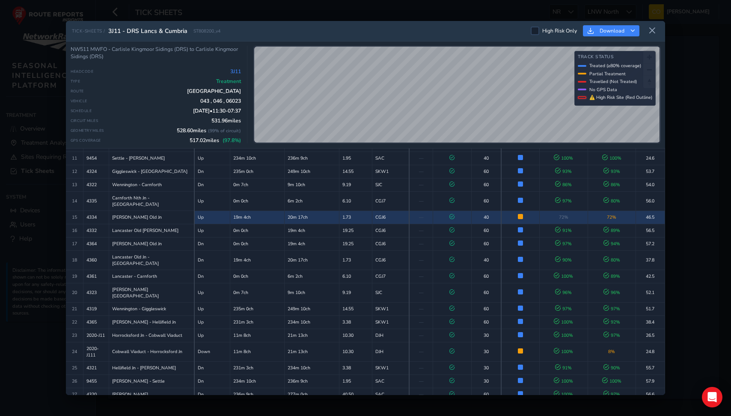
click at [554, 211] on td "72 %" at bounding box center [564, 217] width 48 height 13
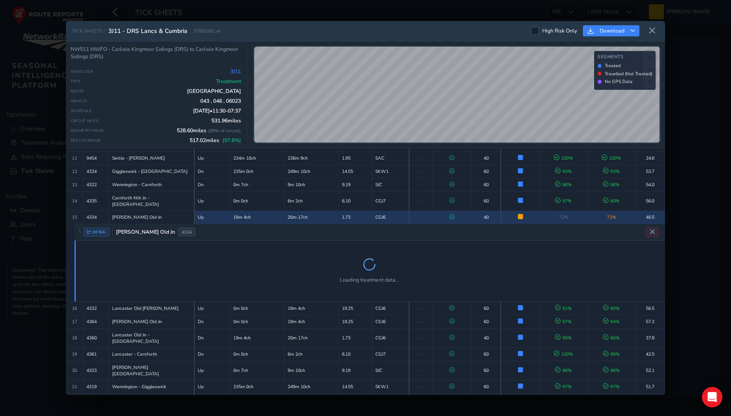
scroll to position [220, 0]
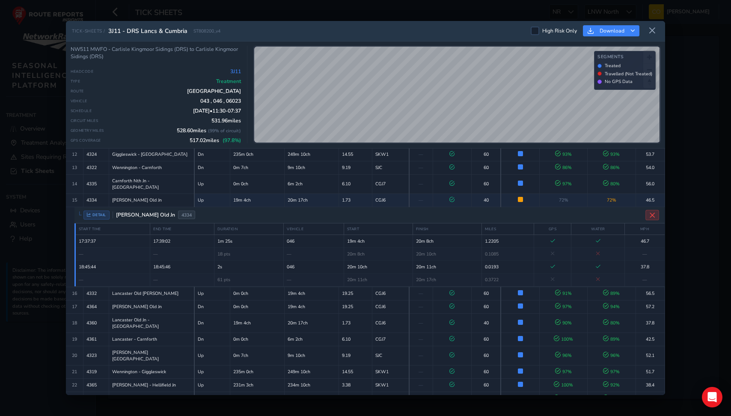
click at [658, 210] on button "Close detail view" at bounding box center [653, 215] width 14 height 10
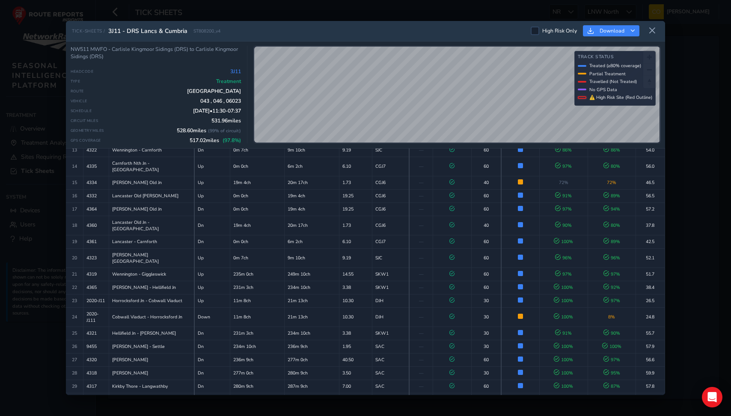
scroll to position [377, 0]
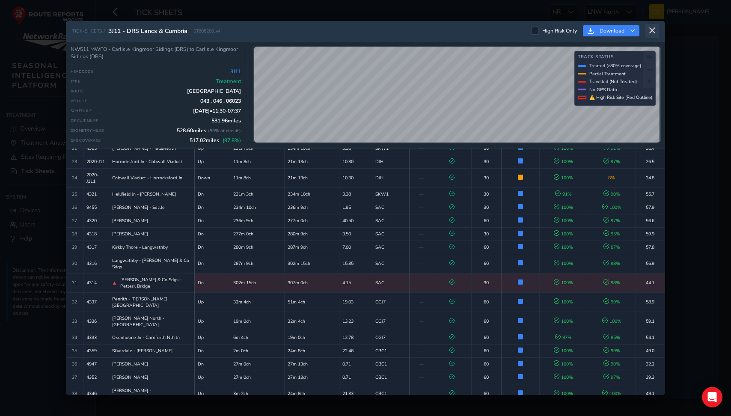
click at [651, 33] on icon at bounding box center [653, 31] width 8 height 8
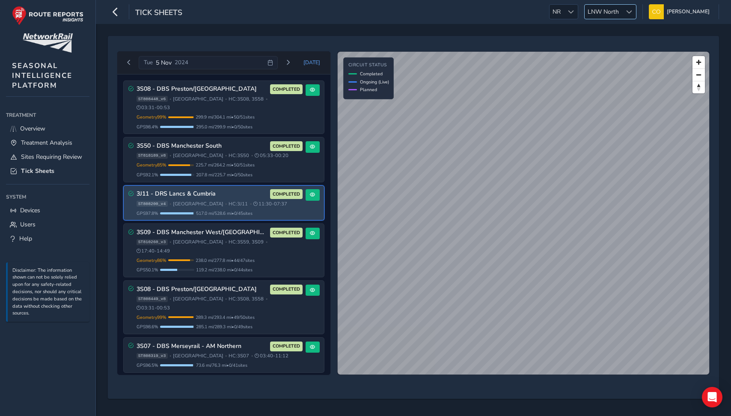
click at [612, 15] on span "LNW North" at bounding box center [603, 12] width 37 height 14
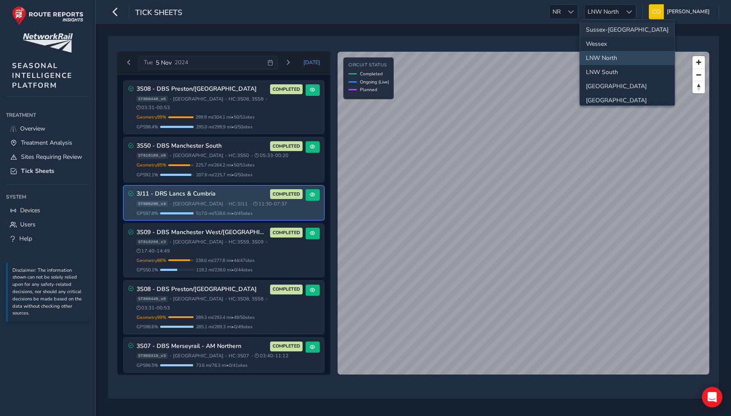
click at [612, 27] on li "Sussex-[GEOGRAPHIC_DATA]" at bounding box center [627, 30] width 95 height 14
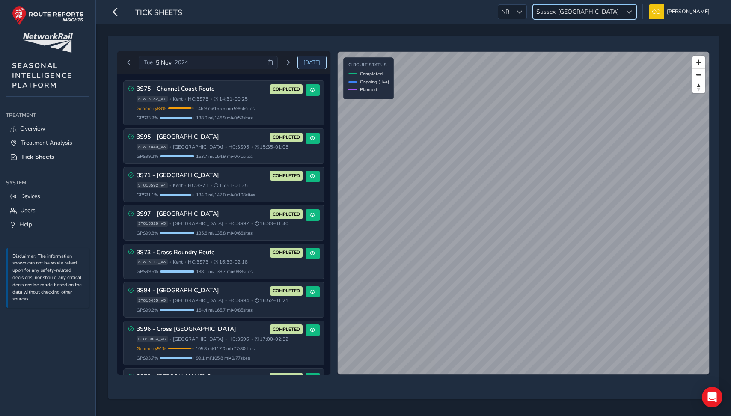
click at [312, 58] on button "Today" at bounding box center [312, 62] width 28 height 13
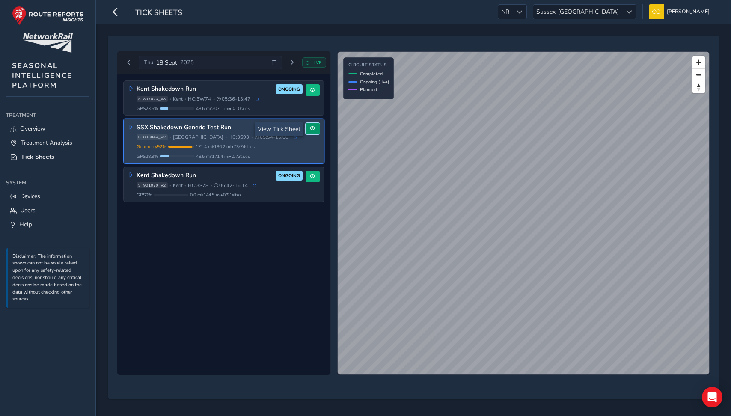
click at [313, 129] on span at bounding box center [312, 128] width 5 height 5
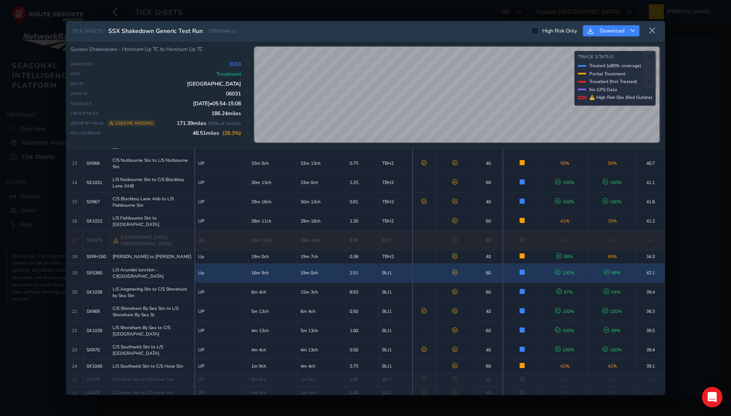
scroll to position [270, 0]
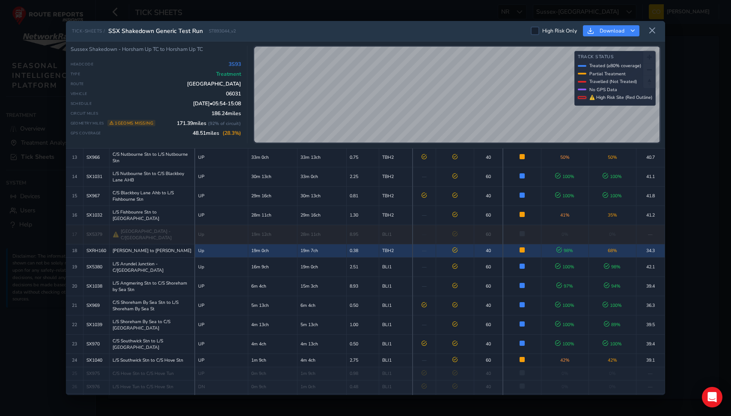
click at [435, 244] on td "—" at bounding box center [424, 250] width 23 height 13
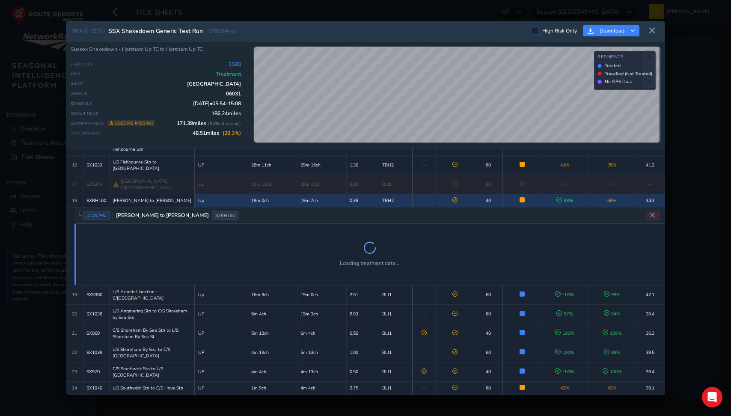
scroll to position [323, 0]
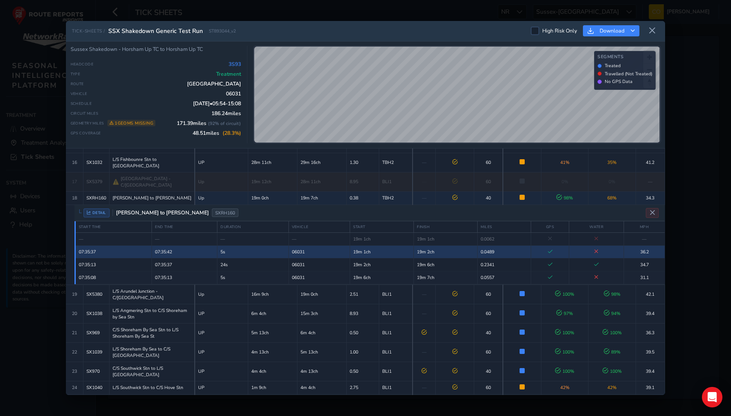
click at [570, 245] on td at bounding box center [550, 251] width 38 height 13
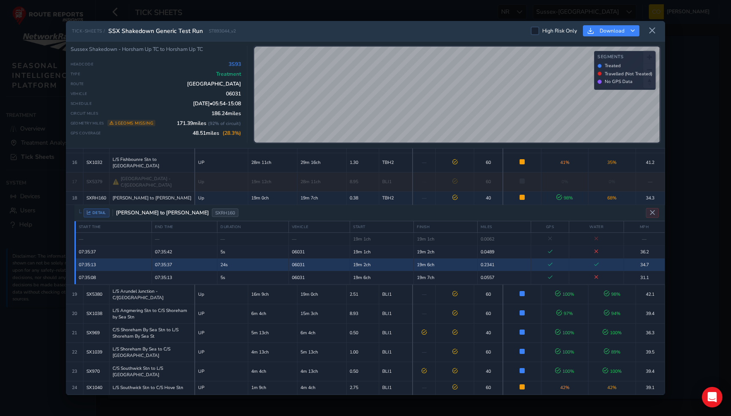
click at [569, 258] on td at bounding box center [550, 264] width 38 height 13
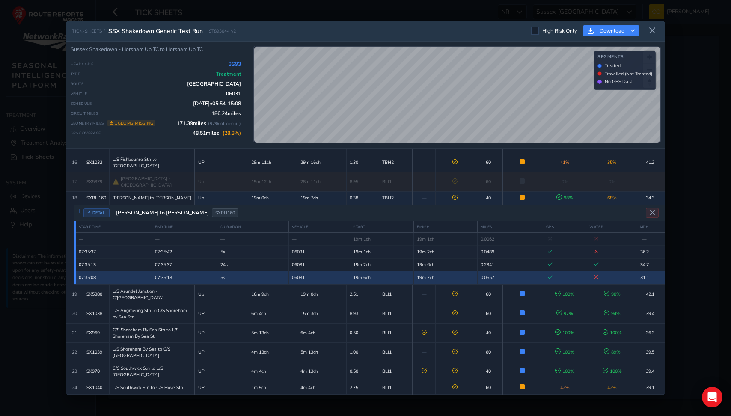
click at [565, 271] on td at bounding box center [550, 277] width 38 height 13
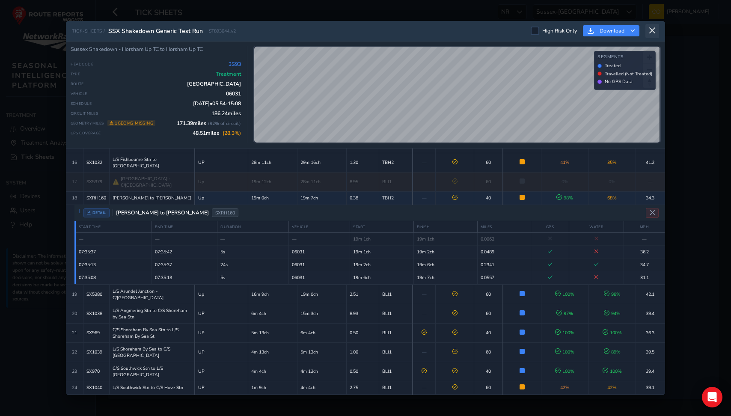
click at [649, 32] on icon at bounding box center [653, 31] width 8 height 8
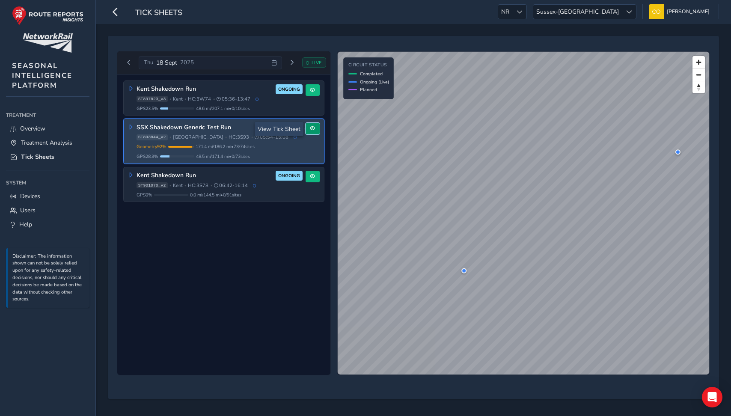
click at [311, 130] on span at bounding box center [312, 128] width 5 height 5
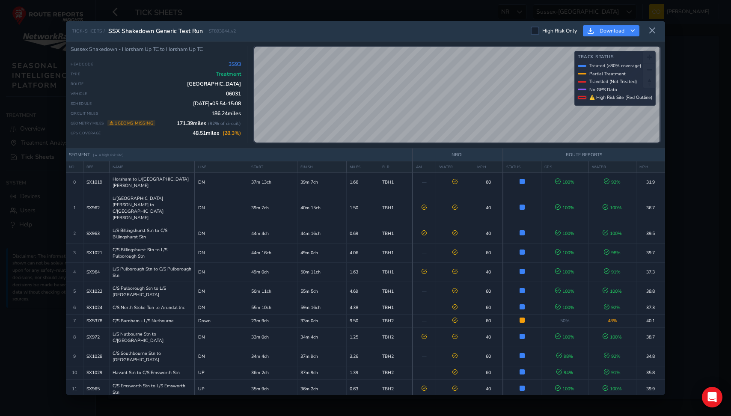
click at [544, 33] on span "High Risk Only" at bounding box center [560, 30] width 35 height 7
click at [535, 30] on input "High Risk Only" at bounding box center [535, 30] width 0 height 0
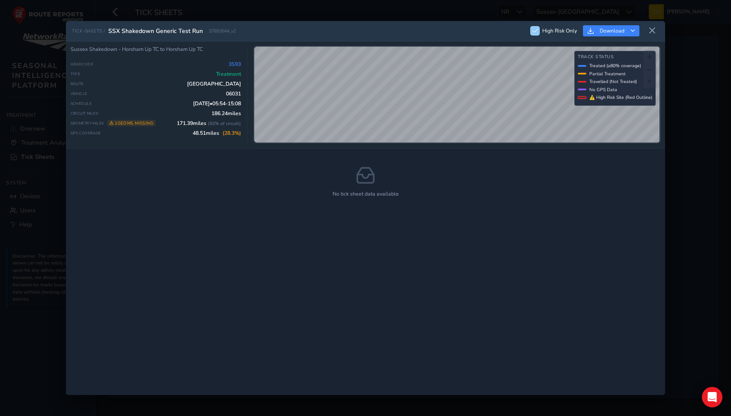
click at [544, 33] on span "High Risk Only" at bounding box center [560, 30] width 35 height 7
click at [531, 27] on input "High Risk Only" at bounding box center [531, 27] width 0 height 0
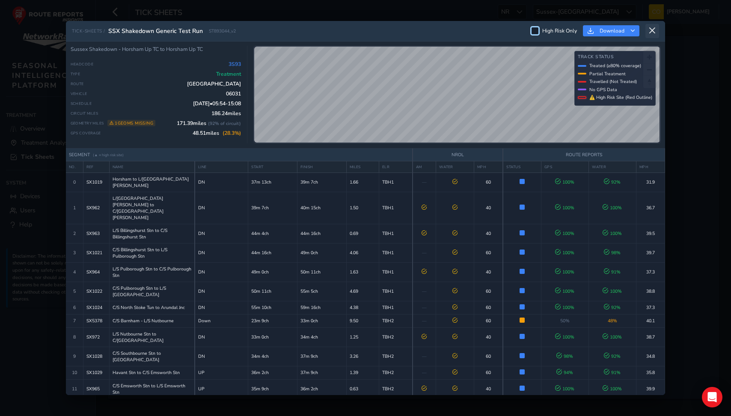
click at [652, 33] on icon at bounding box center [653, 31] width 8 height 8
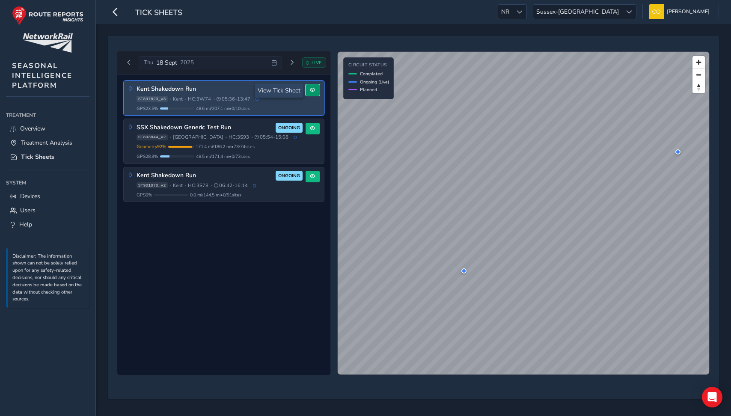
click at [309, 91] on button at bounding box center [313, 90] width 14 height 12
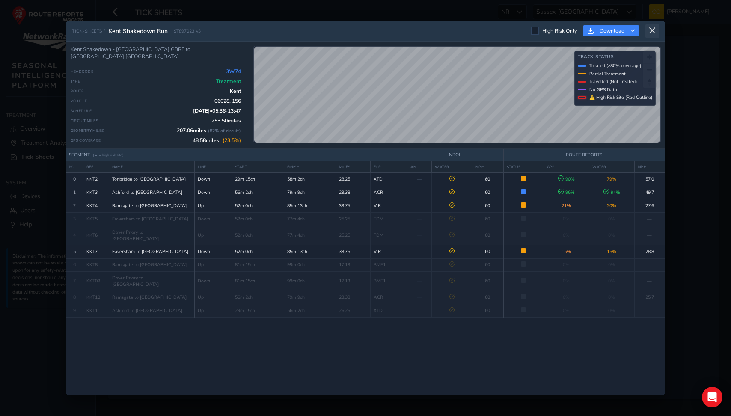
click at [648, 29] on button at bounding box center [653, 31] width 14 height 14
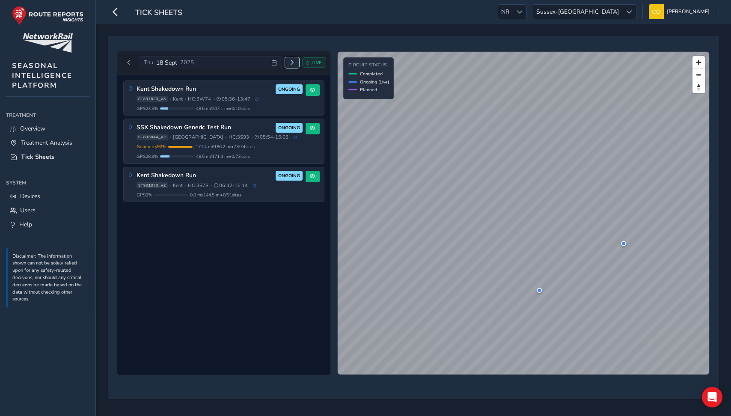
click at [291, 62] on span "Next day" at bounding box center [292, 62] width 5 height 5
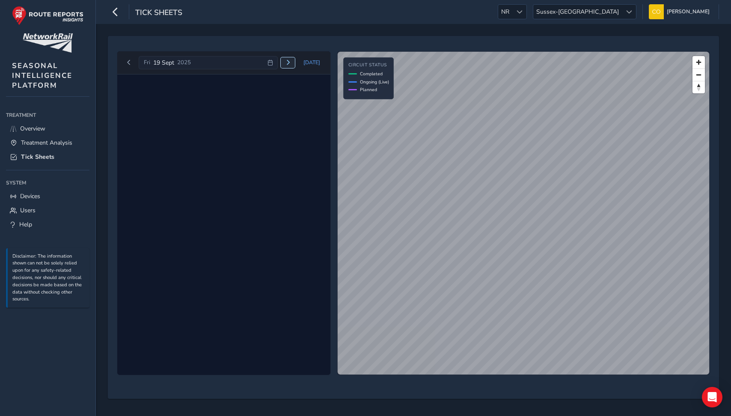
click at [291, 62] on span "Next day" at bounding box center [288, 62] width 5 height 5
click at [291, 62] on icon at bounding box center [292, 63] width 6 height 6
click at [291, 62] on span "Next day" at bounding box center [288, 62] width 5 height 5
click at [277, 62] on span "Next day" at bounding box center [274, 62] width 5 height 5
click at [291, 62] on icon at bounding box center [291, 62] width 5 height 5
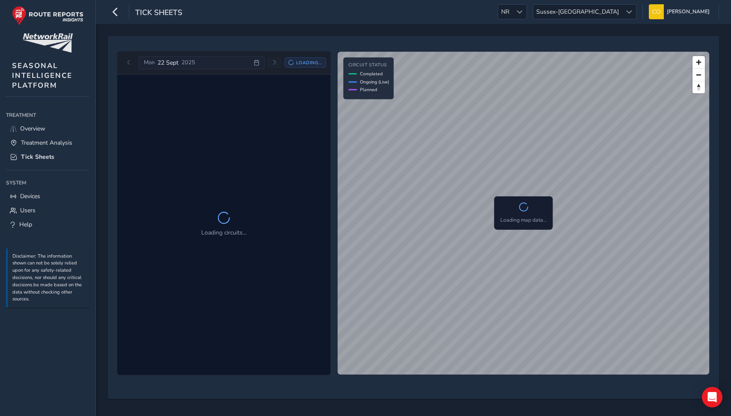
click at [291, 62] on icon at bounding box center [291, 62] width 5 height 5
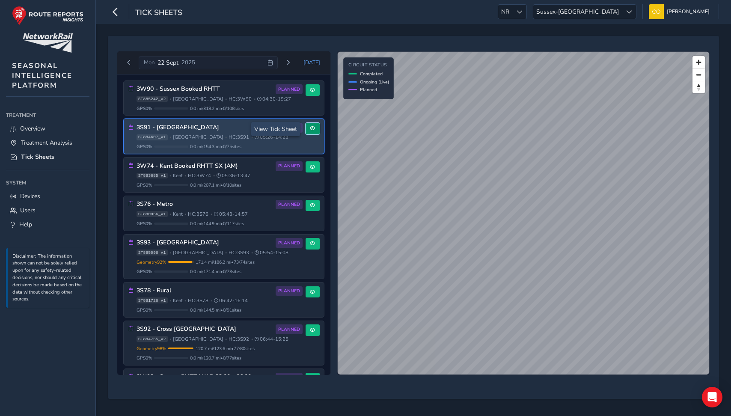
click at [310, 132] on button at bounding box center [313, 129] width 14 height 12
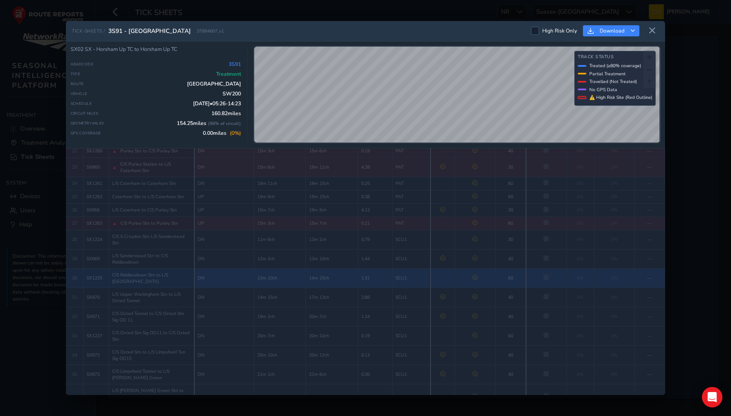
scroll to position [396, 0]
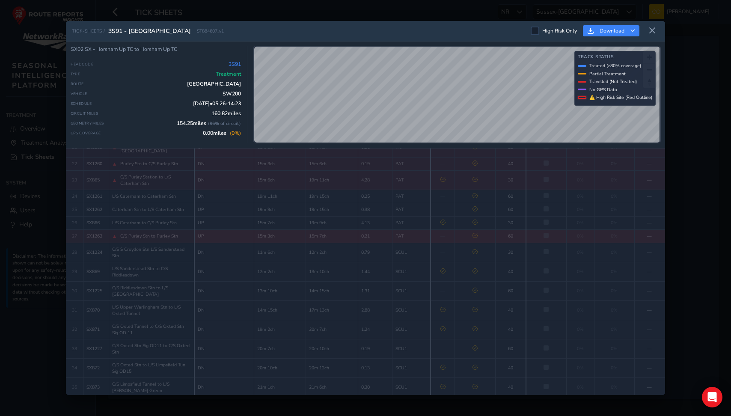
click at [115, 233] on span "▲" at bounding box center [114, 236] width 5 height 7
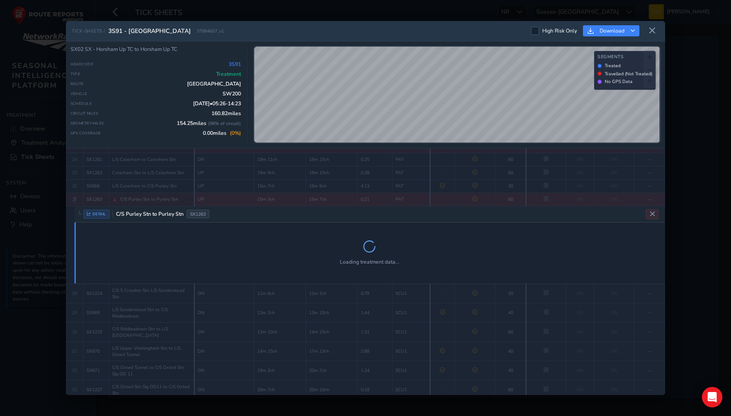
scroll to position [434, 0]
click at [654, 208] on button "Close detail view" at bounding box center [653, 213] width 14 height 10
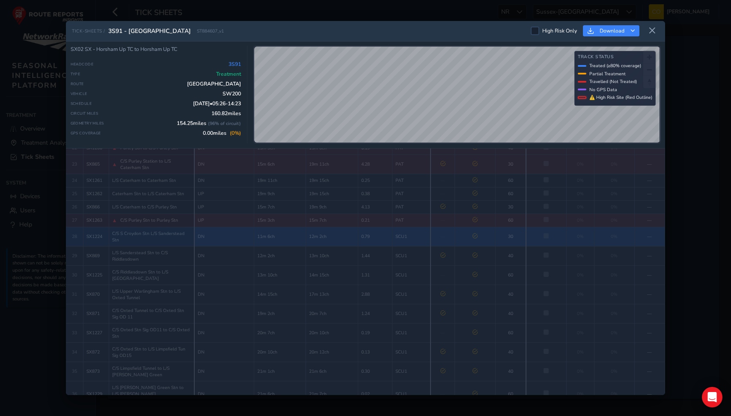
scroll to position [406, 0]
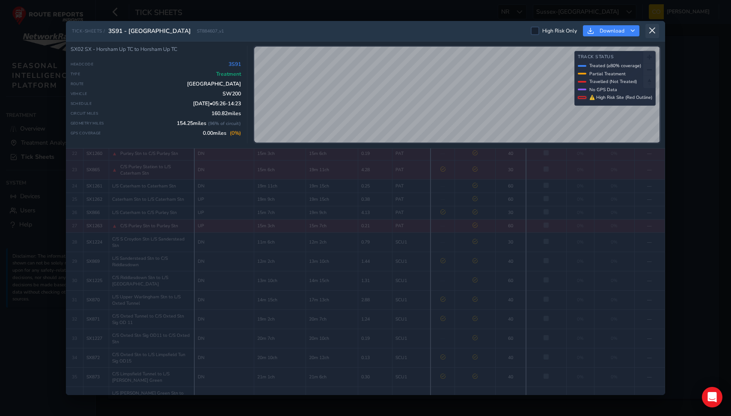
click at [656, 25] on button at bounding box center [653, 31] width 14 height 14
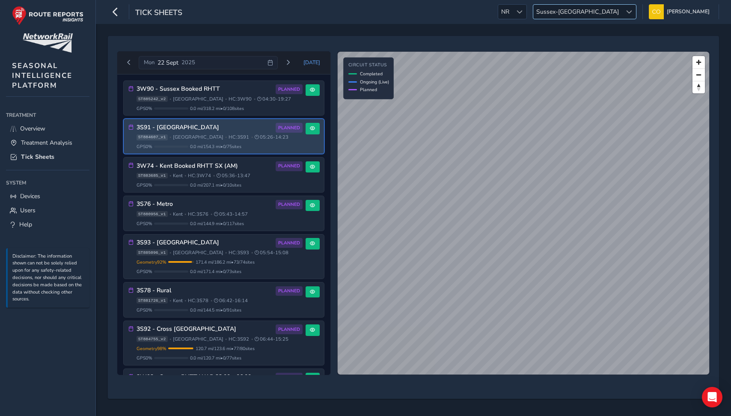
click at [585, 13] on span "Sussex-[GEOGRAPHIC_DATA]" at bounding box center [578, 12] width 89 height 14
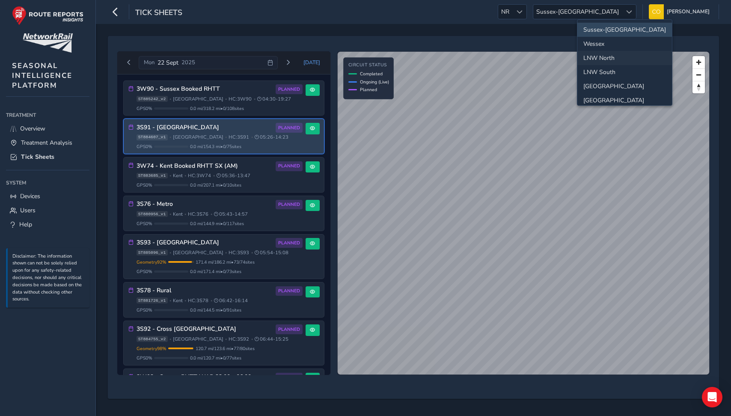
click at [612, 55] on li "LNW North" at bounding box center [625, 58] width 95 height 14
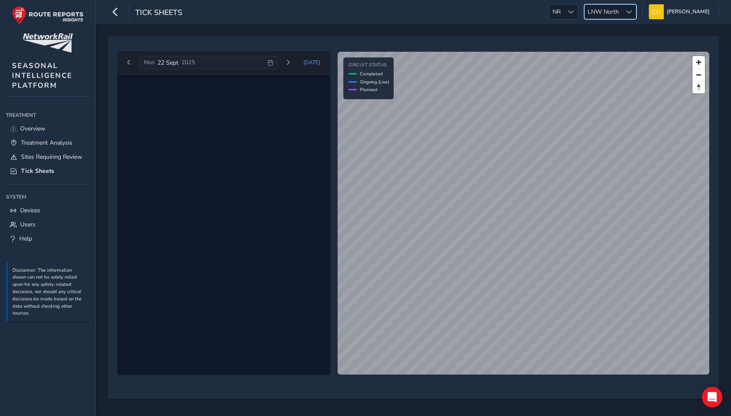
click at [214, 55] on div "Mon 22 Sept 2025 Today" at bounding box center [223, 62] width 213 height 23
click at [212, 60] on div "Mon 22 Sept 2025" at bounding box center [208, 63] width 139 height 14
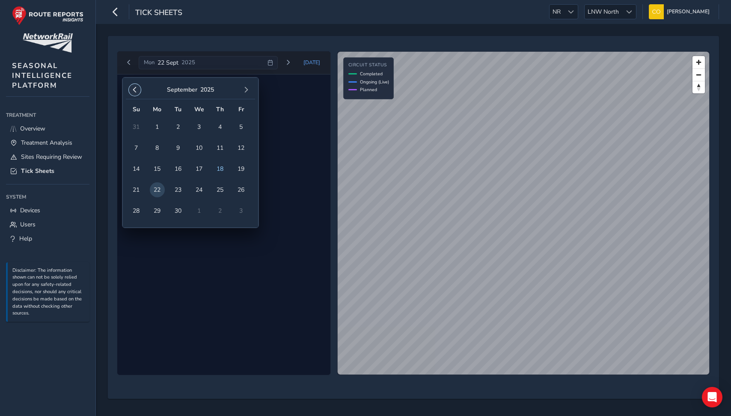
click at [134, 93] on span "button" at bounding box center [135, 90] width 6 height 6
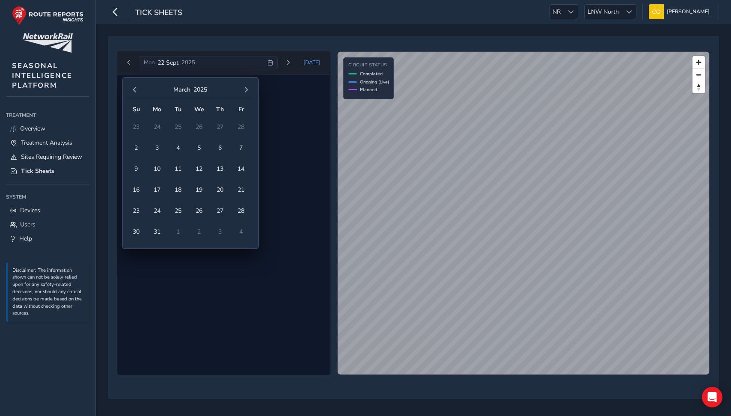
click at [134, 93] on span "button" at bounding box center [135, 90] width 6 height 6
click at [182, 149] on span "5" at bounding box center [178, 147] width 15 height 15
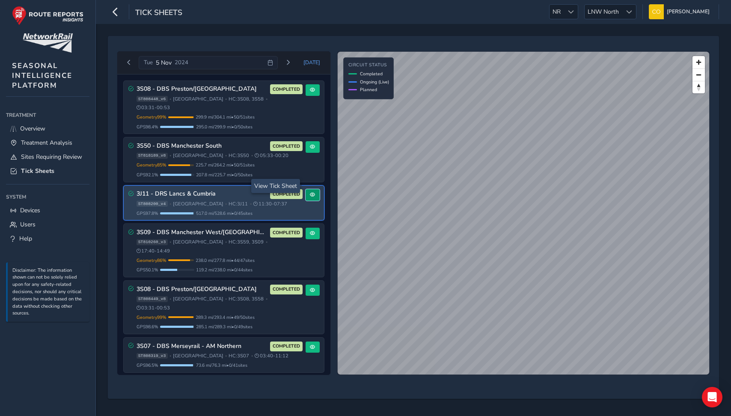
click at [306, 189] on button at bounding box center [313, 195] width 14 height 12
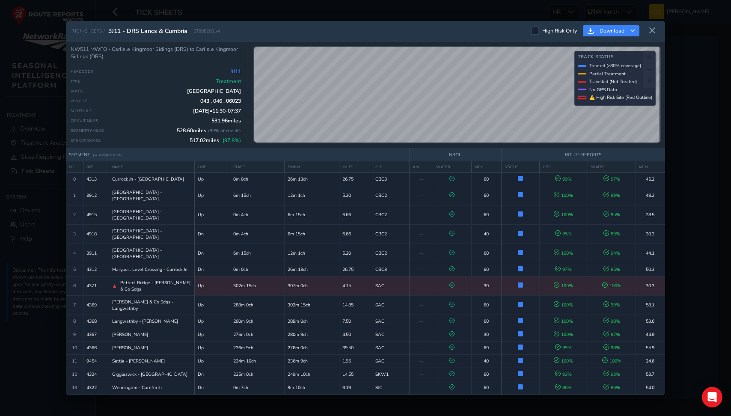
click at [547, 33] on span "High Risk Only" at bounding box center [560, 30] width 35 height 7
click at [535, 30] on input "High Risk Only" at bounding box center [535, 30] width 0 height 0
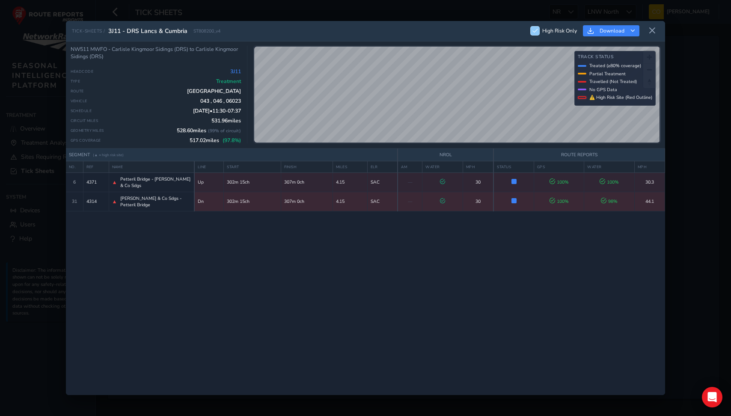
click at [112, 198] on span "▲" at bounding box center [114, 201] width 5 height 7
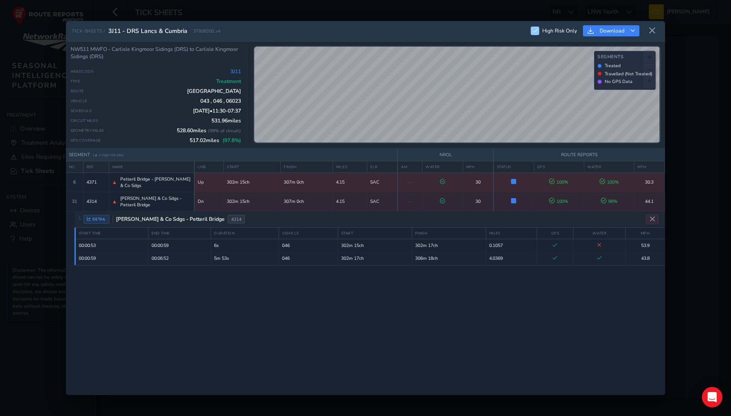
click at [113, 179] on span "▲" at bounding box center [114, 182] width 5 height 7
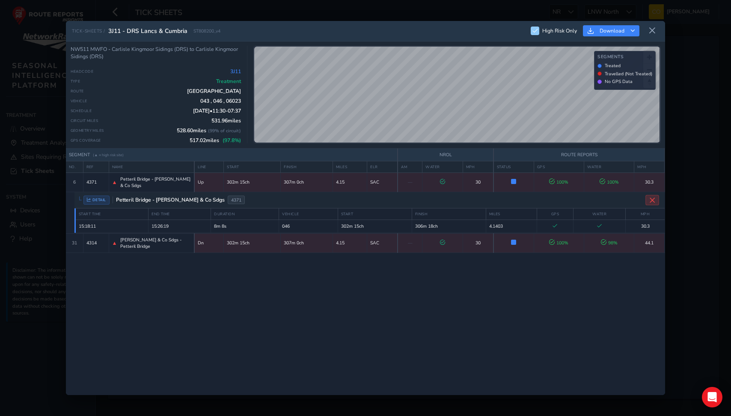
click at [647, 195] on button "Close detail view" at bounding box center [653, 200] width 14 height 10
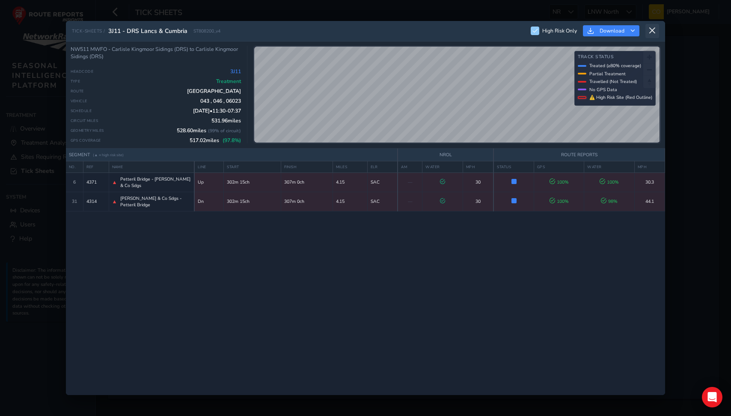
click at [651, 31] on icon at bounding box center [653, 31] width 8 height 8
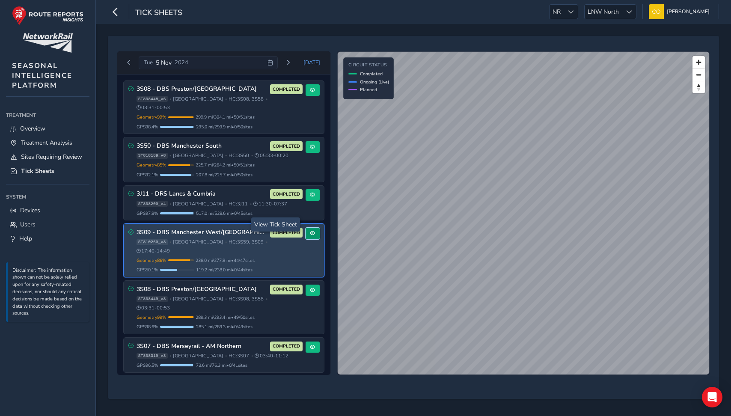
click at [306, 228] on button at bounding box center [313, 234] width 14 height 12
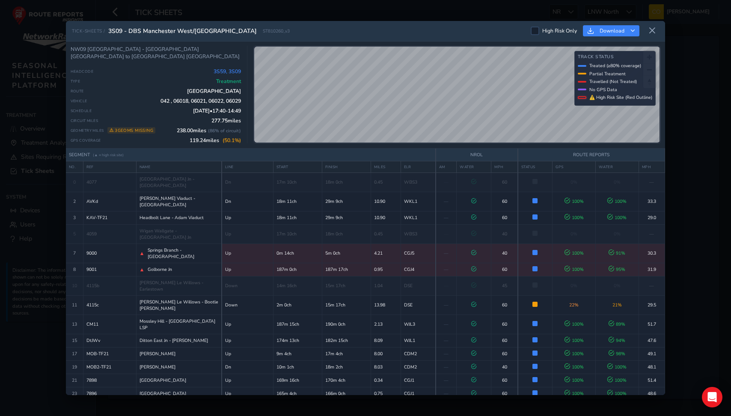
click at [559, 33] on span "High Risk Only" at bounding box center [560, 30] width 35 height 7
click at [535, 30] on input "High Risk Only" at bounding box center [535, 30] width 0 height 0
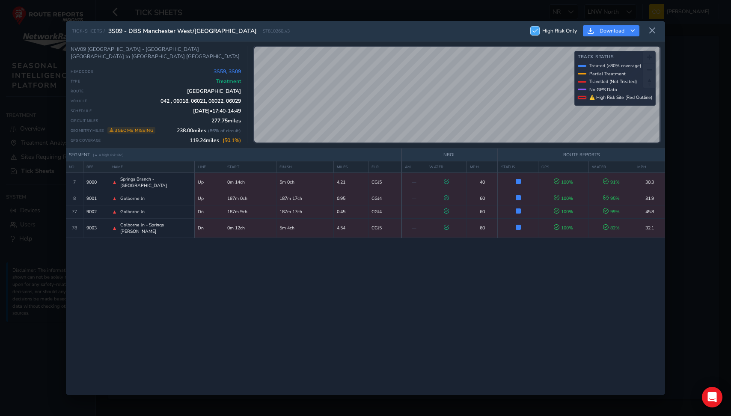
click at [535, 34] on div at bounding box center [535, 31] width 9 height 9
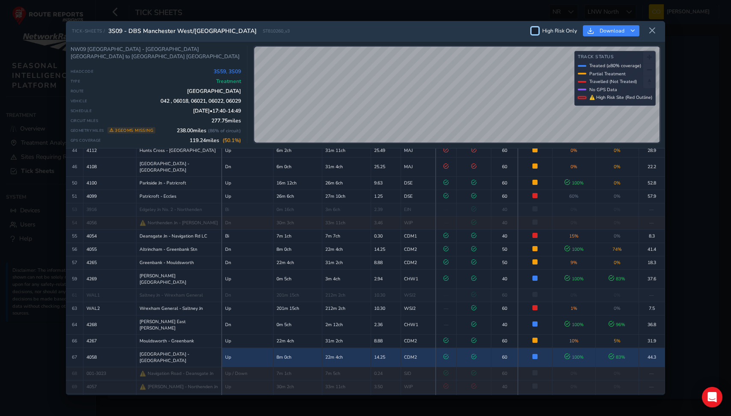
scroll to position [445, 0]
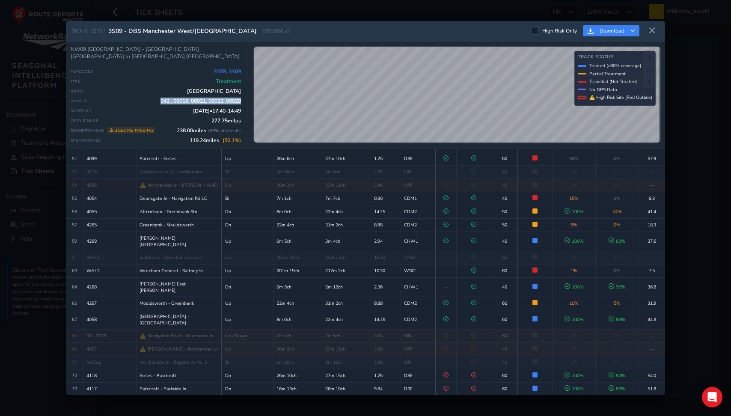
drag, startPoint x: 155, startPoint y: 102, endPoint x: 240, endPoint y: 103, distance: 85.2
click at [240, 103] on div "Vehicle 042 , 06018, 06021, 06022, 06029" at bounding box center [156, 101] width 171 height 7
click at [175, 102] on span "042 , 06018, 06021, 06022, 06029" at bounding box center [201, 101] width 81 height 7
drag, startPoint x: 164, startPoint y: 103, endPoint x: 233, endPoint y: 101, distance: 69.4
click at [233, 101] on span "042 , 06018, 06021, 06022, 06029" at bounding box center [201, 101] width 81 height 7
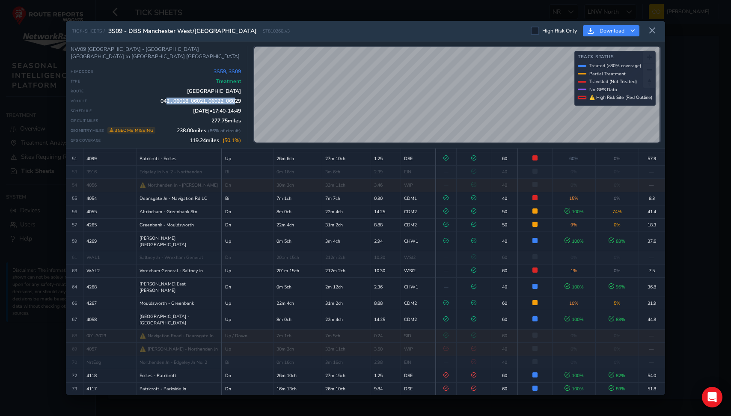
click at [233, 101] on span "042 , 06018, 06021, 06022, 06029" at bounding box center [201, 101] width 81 height 7
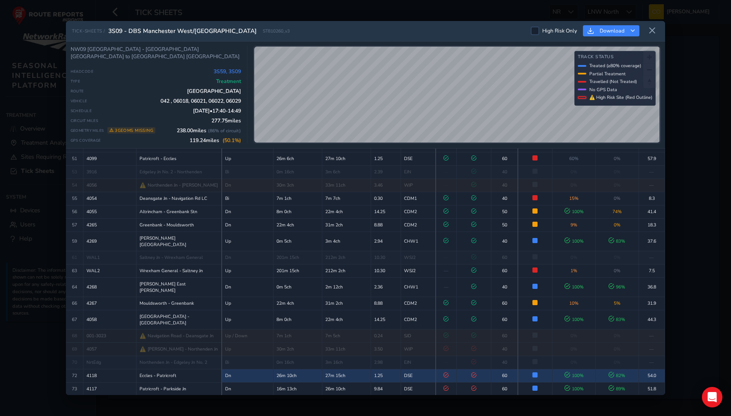
click at [612, 373] on span "82 %" at bounding box center [617, 376] width 17 height 6
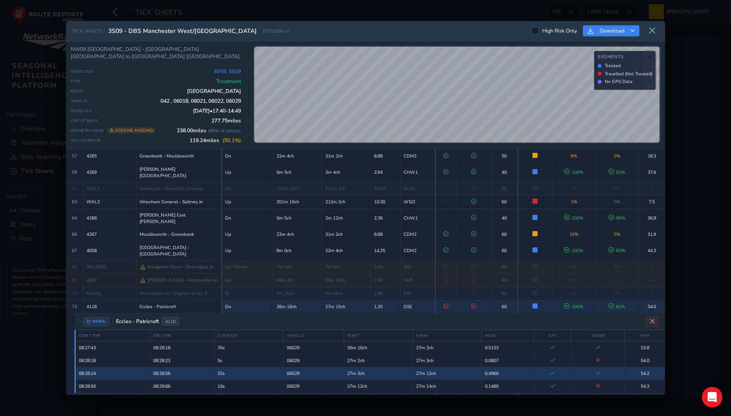
scroll to position [523, 0]
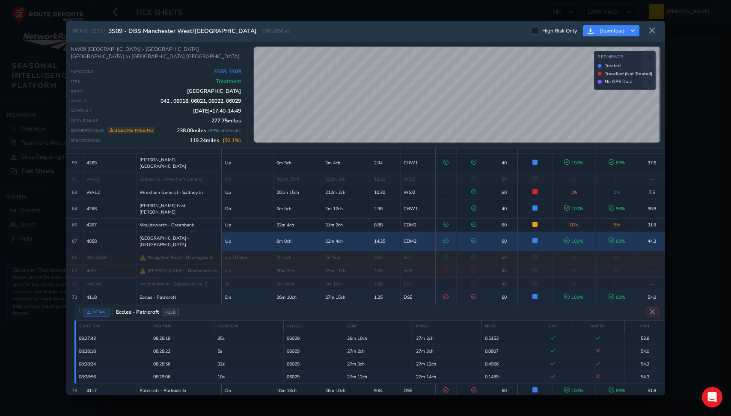
click at [580, 232] on td "100 %" at bounding box center [573, 241] width 43 height 19
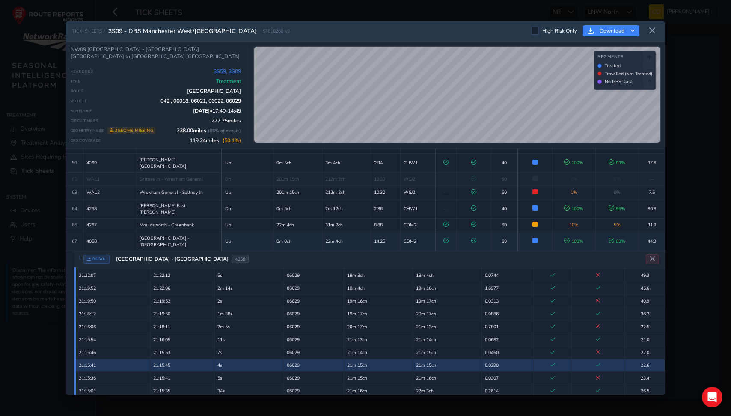
scroll to position [612, 0]
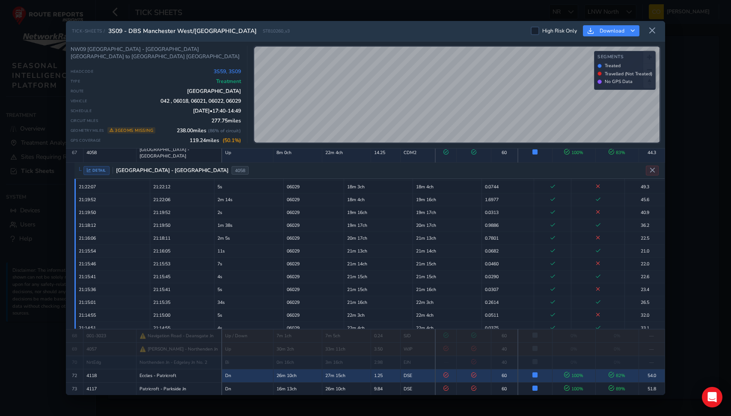
click at [609, 373] on span "82 %" at bounding box center [617, 376] width 17 height 6
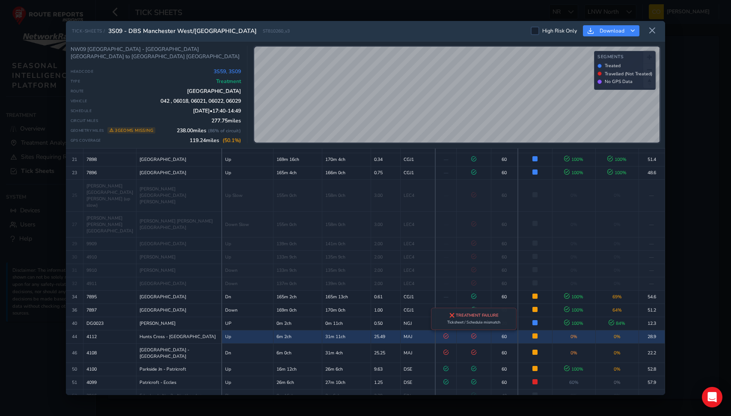
scroll to position [218, 0]
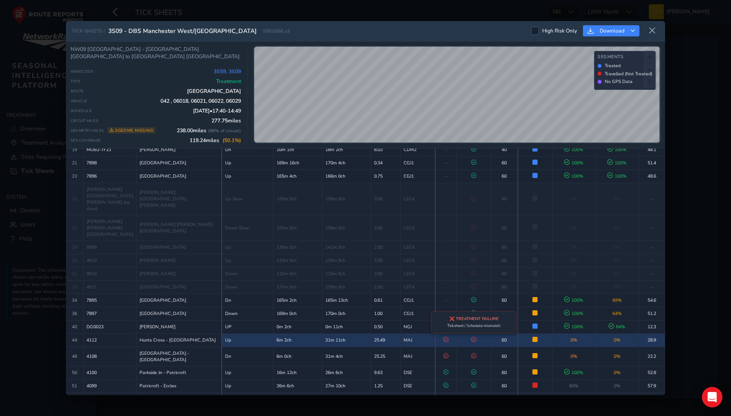
click at [472, 337] on icon at bounding box center [474, 339] width 5 height 5
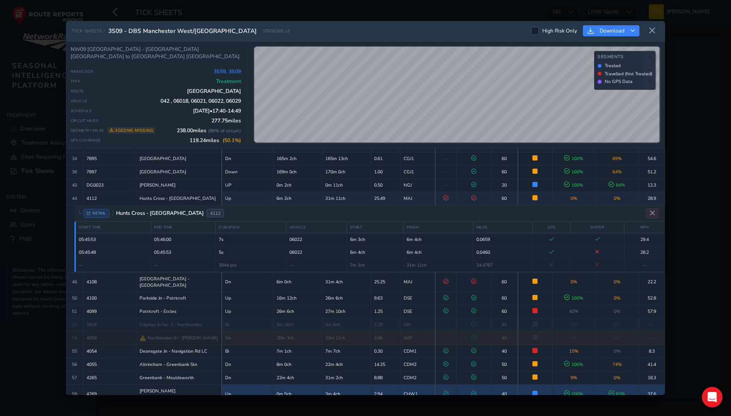
scroll to position [511, 0]
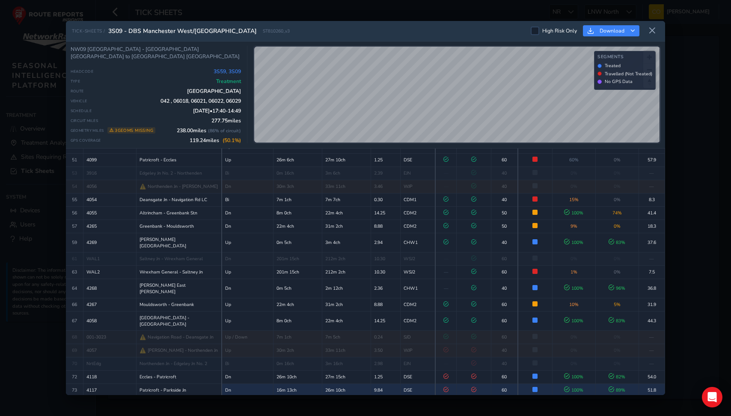
click at [322, 384] on td "26m 10ch" at bounding box center [346, 390] width 49 height 13
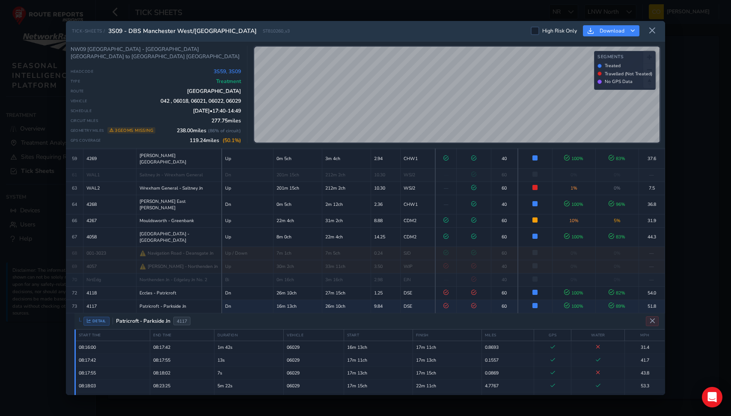
scroll to position [573, 0]
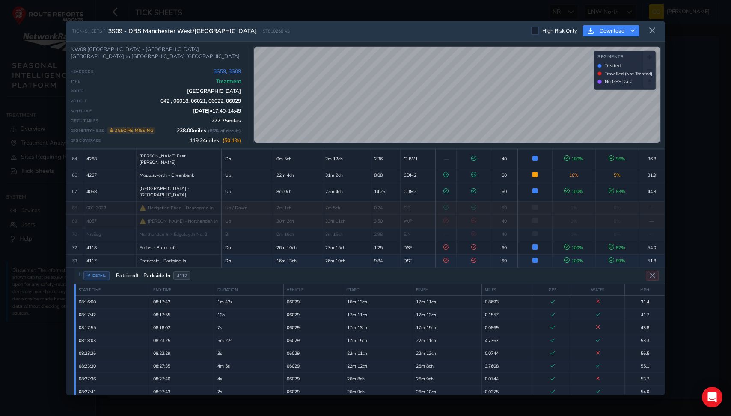
click at [352, 268] on div "DETAIL Patricroft - Parkside Jn 4117" at bounding box center [370, 276] width 591 height 16
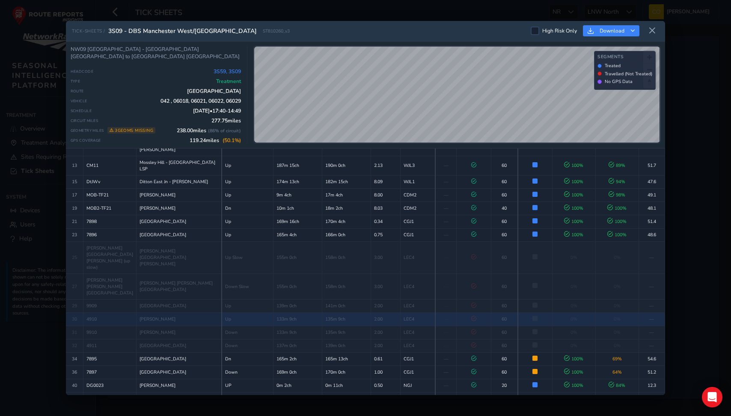
scroll to position [0, 0]
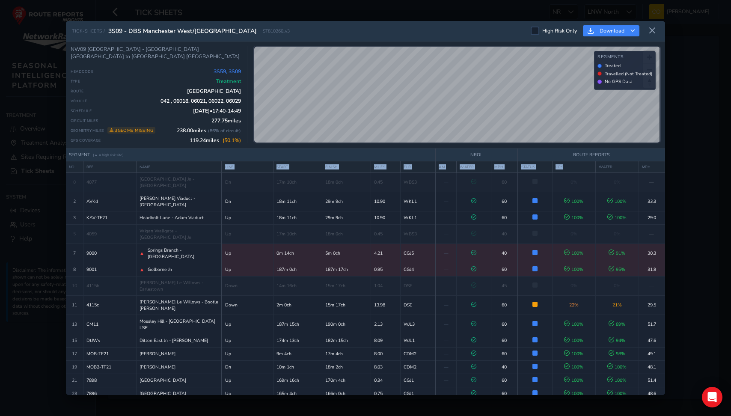
drag, startPoint x: 173, startPoint y: 165, endPoint x: 585, endPoint y: 170, distance: 412.0
click at [585, 170] on tr "NO. REF NAME LINE START FINISH MILES ELR AM WATER MPH STATUS GPS WATER MPH" at bounding box center [366, 167] width 600 height 12
click at [585, 170] on th "GPS" at bounding box center [573, 167] width 43 height 12
click at [501, 11] on div "TICK-SHEETS / 3S09 - DBS Manchester West/Liverpool ST810260_v3 High Risk Only D…" at bounding box center [365, 208] width 731 height 416
click at [654, 31] on icon at bounding box center [653, 31] width 8 height 8
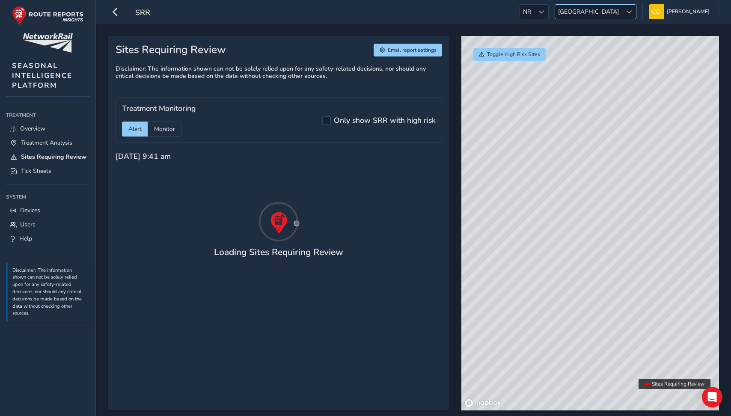
click at [610, 18] on span "[GEOGRAPHIC_DATA]" at bounding box center [588, 12] width 67 height 14
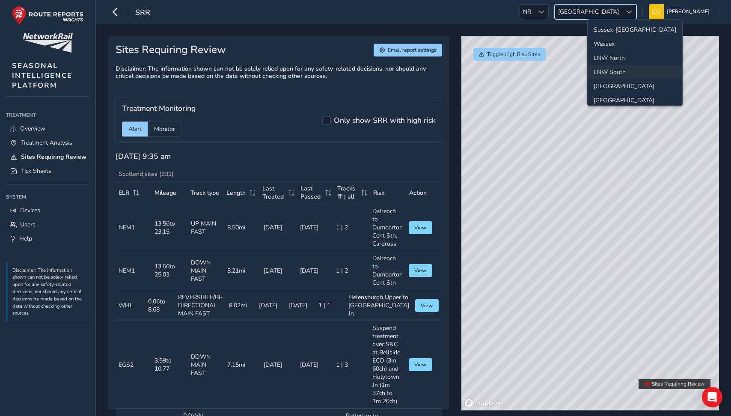
scroll to position [30, 0]
click at [613, 32] on li "LNW North" at bounding box center [635, 28] width 95 height 14
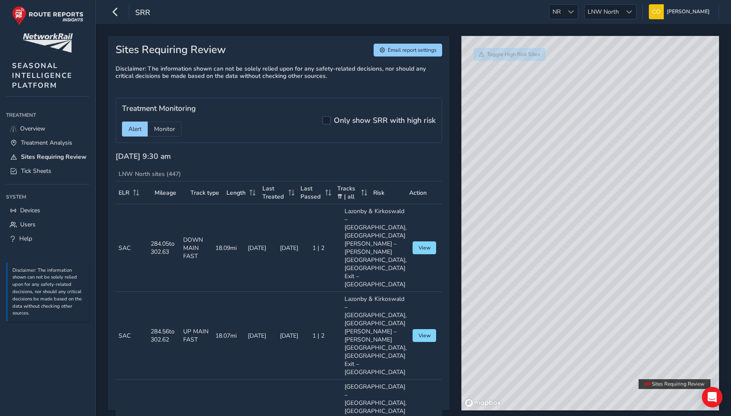
drag, startPoint x: 603, startPoint y: 274, endPoint x: 560, endPoint y: 197, distance: 88.0
click at [560, 197] on div "© Mapbox © OpenStreetMap Improve this map" at bounding box center [591, 223] width 258 height 375
click at [60, 131] on link "Overview" at bounding box center [48, 129] width 84 height 14
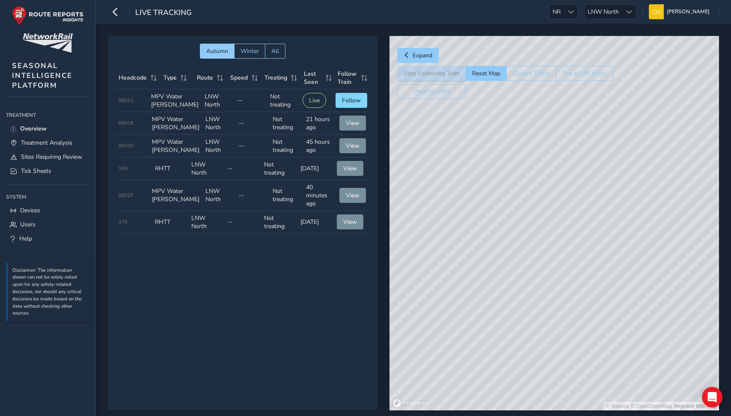
drag, startPoint x: 568, startPoint y: 331, endPoint x: 535, endPoint y: 252, distance: 85.6
click at [535, 252] on div "© Mapbox © OpenStreetMap Improve this map" at bounding box center [555, 223] width 330 height 375
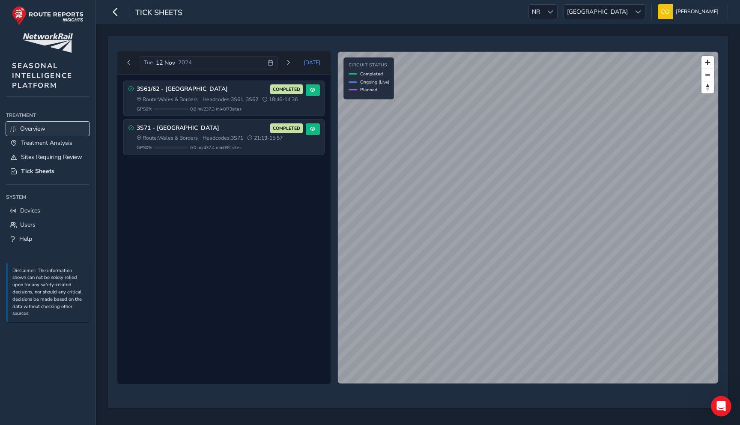
click at [56, 131] on link "Overview" at bounding box center [48, 129] width 84 height 14
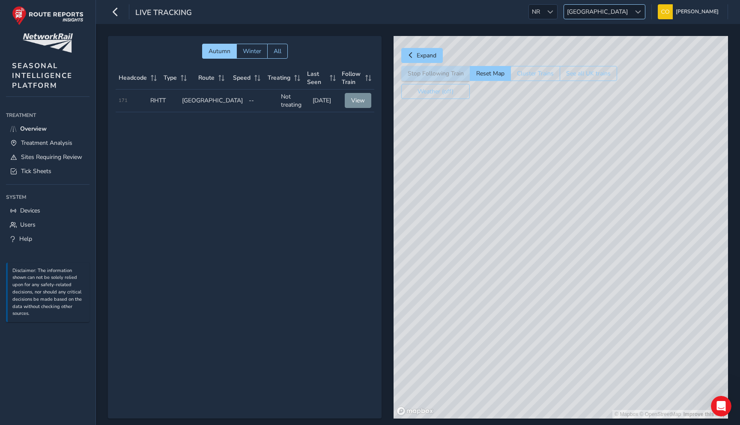
click at [617, 13] on span "[GEOGRAPHIC_DATA]" at bounding box center [597, 12] width 67 height 14
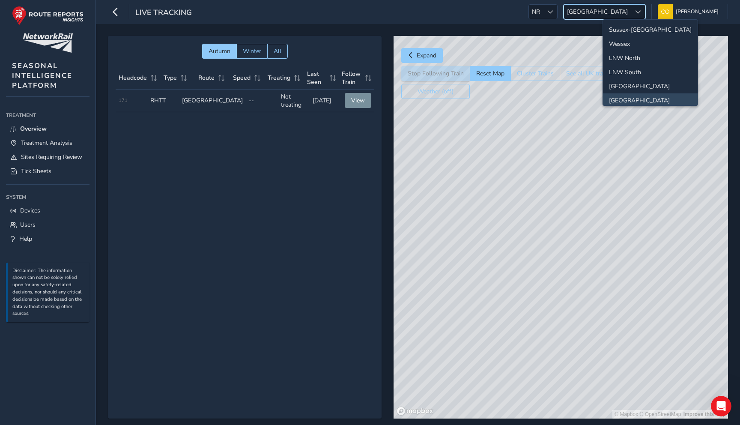
scroll to position [2, 0]
click at [627, 57] on li "LNW North" at bounding box center [650, 56] width 95 height 14
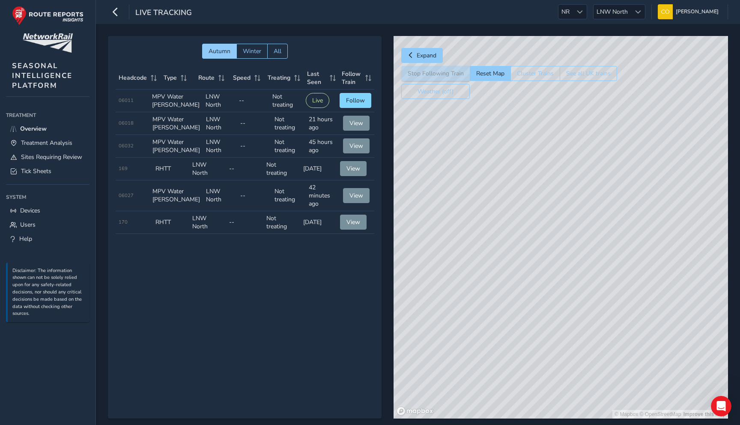
drag, startPoint x: 531, startPoint y: 237, endPoint x: 531, endPoint y: 305, distance: 68.1
click at [531, 305] on div "© Mapbox © OpenStreetMap Improve this map" at bounding box center [561, 227] width 334 height 382
click at [518, 149] on div "© Mapbox © OpenStreetMap Improve this map" at bounding box center [561, 227] width 334 height 382
click at [355, 104] on span "Follow" at bounding box center [355, 100] width 19 height 8
drag, startPoint x: 550, startPoint y: 200, endPoint x: 499, endPoint y: 200, distance: 50.5
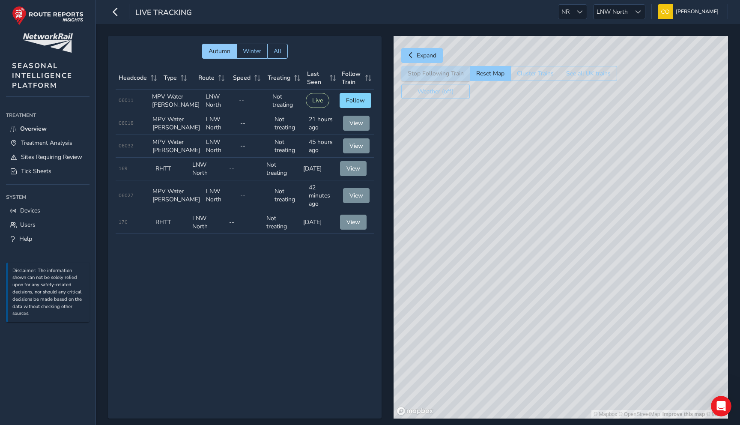
click at [499, 200] on div "© Mapbox © OpenStreetMap Improve this map © Maxar" at bounding box center [561, 227] width 334 height 382
click at [480, 70] on button "Reset Map" at bounding box center [490, 73] width 41 height 15
click at [62, 147] on link "Treatment Analysis" at bounding box center [48, 143] width 84 height 14
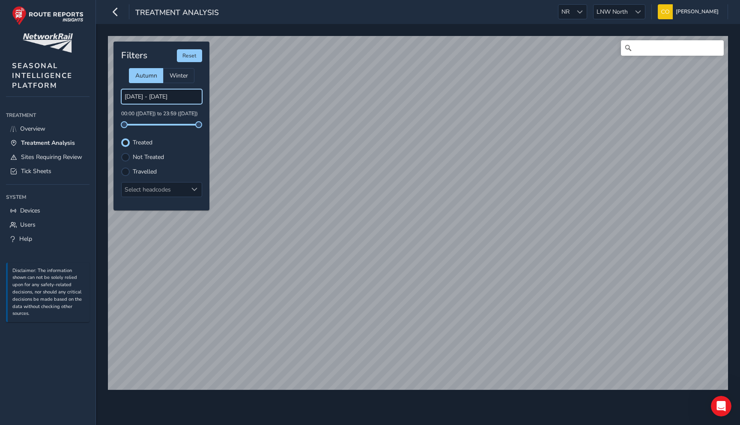
click at [142, 98] on input "16/09/2025 - 17/09/2025" at bounding box center [161, 96] width 81 height 15
click at [142, 95] on input "16/09/2025 - 17/09/2025" at bounding box center [161, 96] width 81 height 15
click at [159, 94] on input "16/09/2025 - 17/09/2025" at bounding box center [161, 96] width 81 height 15
click at [168, 97] on input "16/09/2025 - 17/09/2025" at bounding box center [161, 96] width 81 height 15
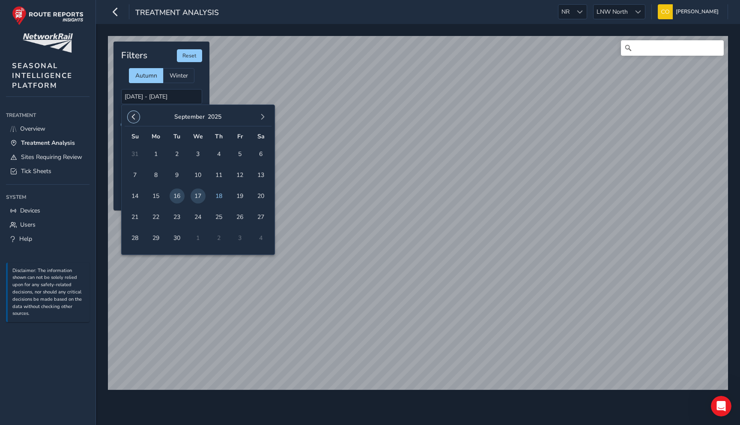
click at [134, 116] on span "button" at bounding box center [134, 117] width 6 height 6
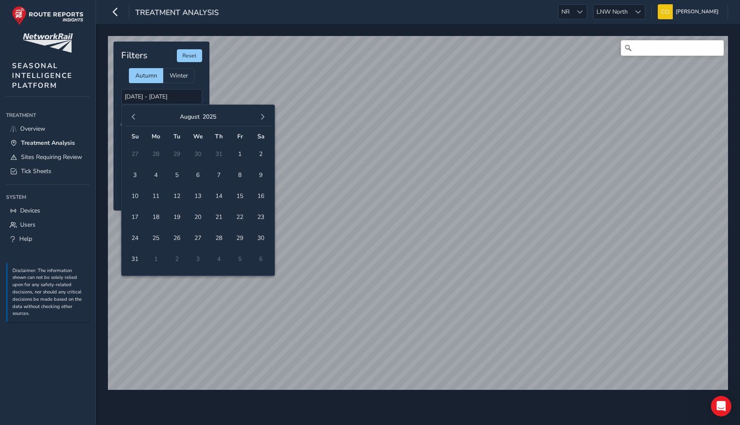
click at [134, 116] on span "button" at bounding box center [134, 117] width 6 height 6
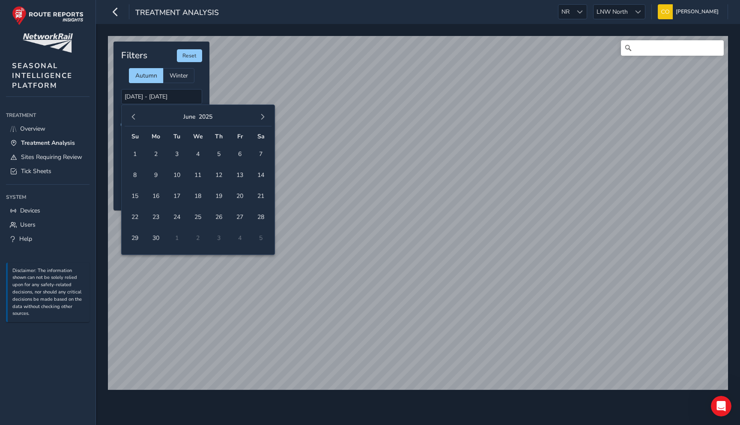
click at [134, 116] on span "button" at bounding box center [134, 117] width 6 height 6
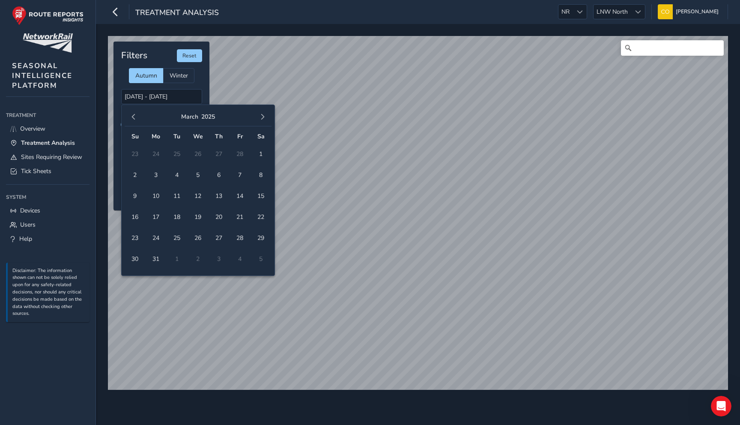
click at [134, 116] on span "button" at bounding box center [134, 117] width 6 height 6
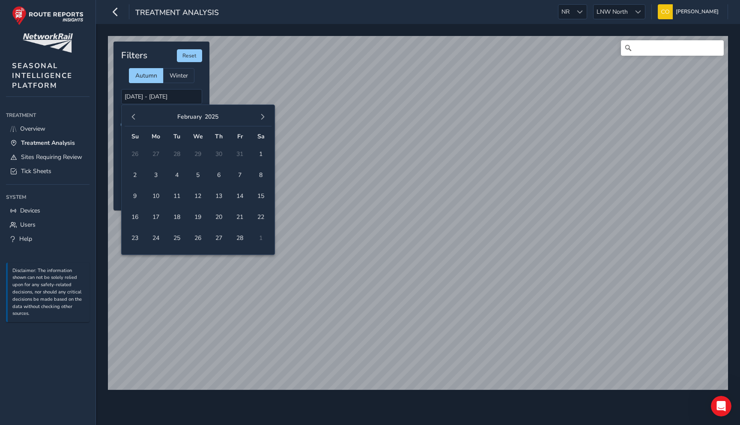
click at [134, 116] on span "button" at bounding box center [134, 117] width 6 height 6
click at [131, 120] on button "button" at bounding box center [134, 117] width 12 height 12
click at [179, 176] on span "5" at bounding box center [177, 174] width 15 height 15
click at [197, 176] on span "6" at bounding box center [198, 174] width 15 height 15
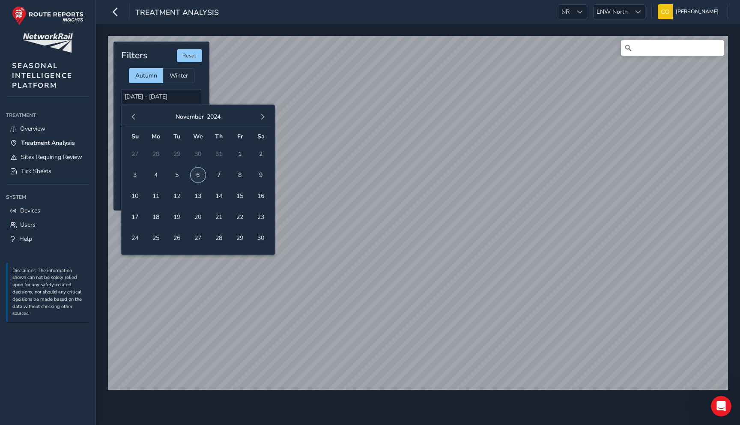
type input "05/11/2024 - 06/11/2024"
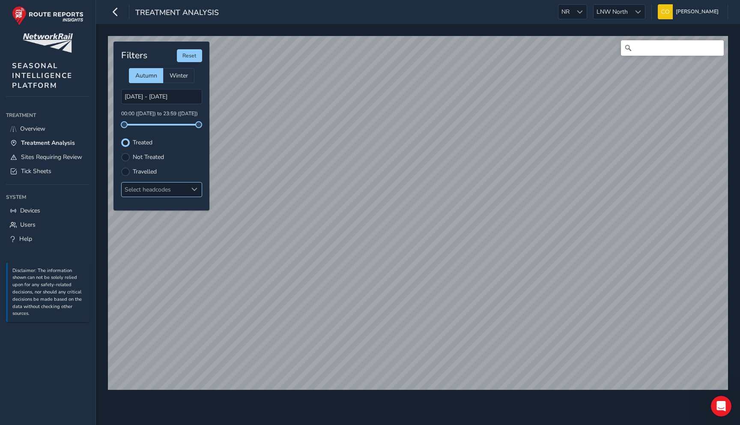
click at [188, 191] on div at bounding box center [195, 189] width 14 height 14
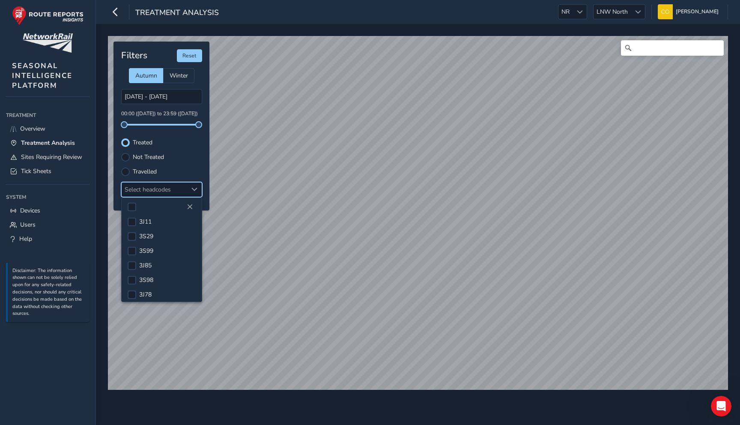
scroll to position [241, 0]
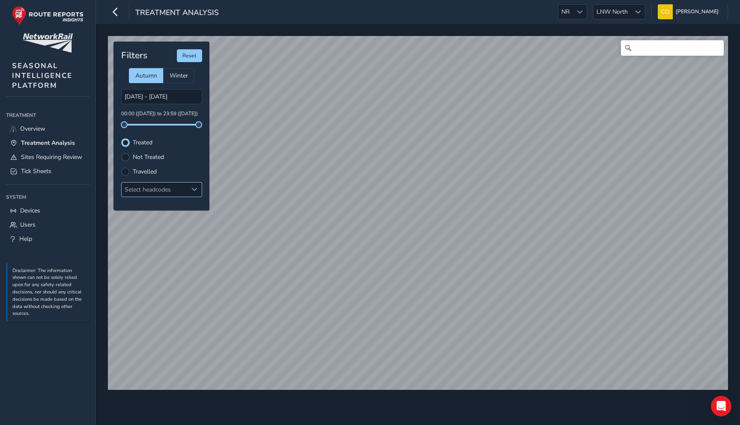
click at [159, 191] on div "Select headcodes" at bounding box center [155, 189] width 66 height 14
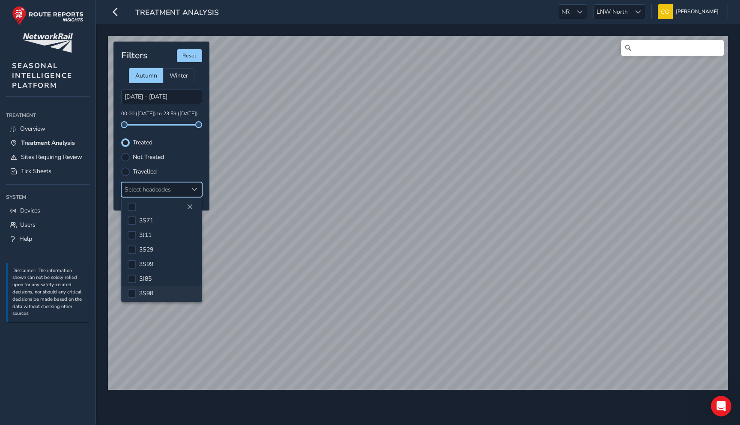
scroll to position [182, 0]
click at [130, 249] on div at bounding box center [132, 247] width 9 height 9
click at [191, 207] on span "Close" at bounding box center [190, 207] width 6 height 6
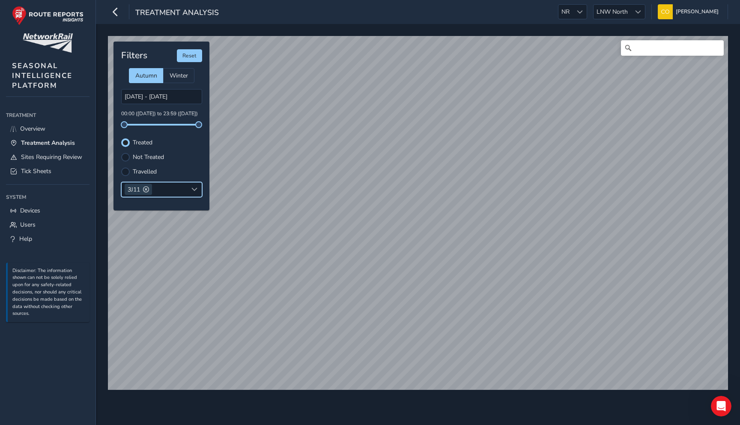
click at [145, 191] on span at bounding box center [146, 189] width 6 height 6
click at [448, 19] on div "Treatment Analysis NR NR LNW North LNW North Connell McLaughlin Colour Scheme: …" at bounding box center [418, 12] width 644 height 24
